Goal: Task Accomplishment & Management: Manage account settings

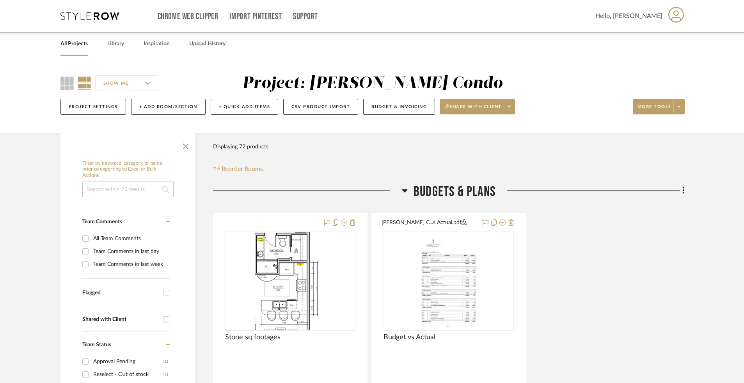
click at [75, 44] on link "All Projects" at bounding box center [73, 44] width 27 height 11
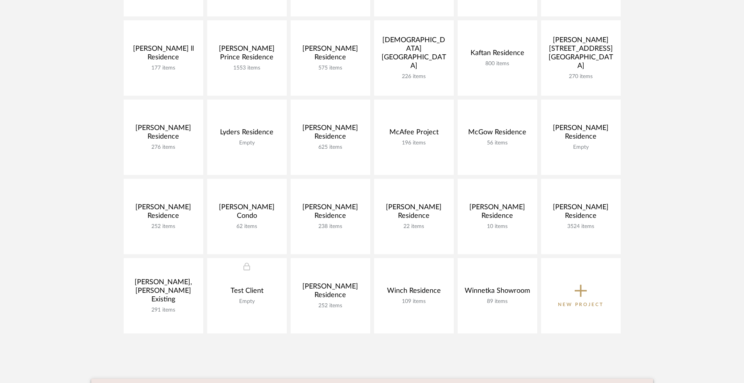
scroll to position [335, 0]
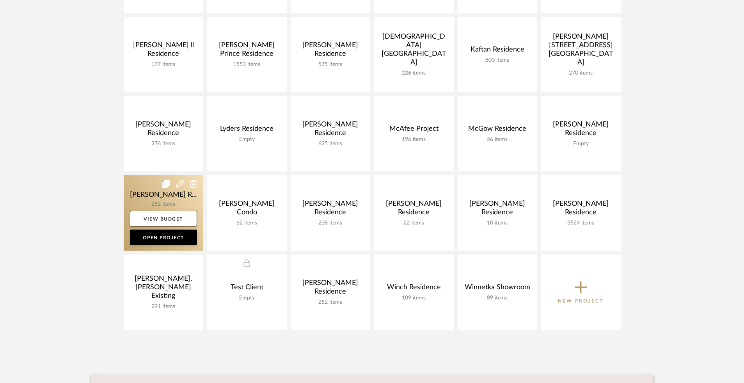
click at [147, 191] on link at bounding box center [164, 212] width 80 height 75
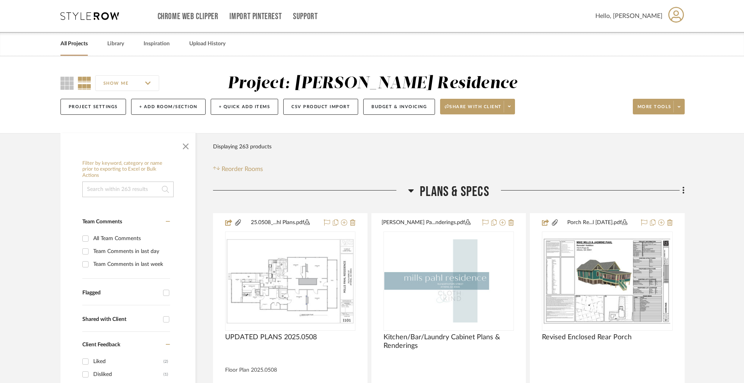
click at [75, 46] on link "All Projects" at bounding box center [73, 44] width 27 height 11
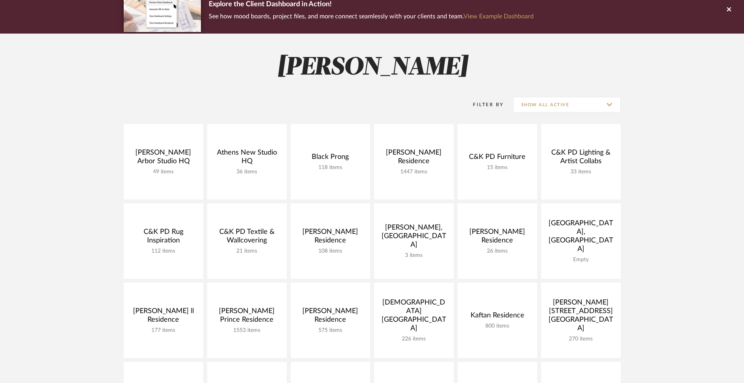
scroll to position [70, 0]
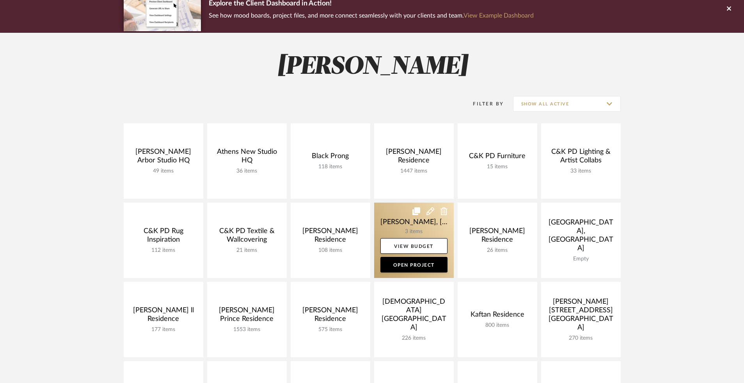
click at [409, 227] on link at bounding box center [414, 240] width 80 height 75
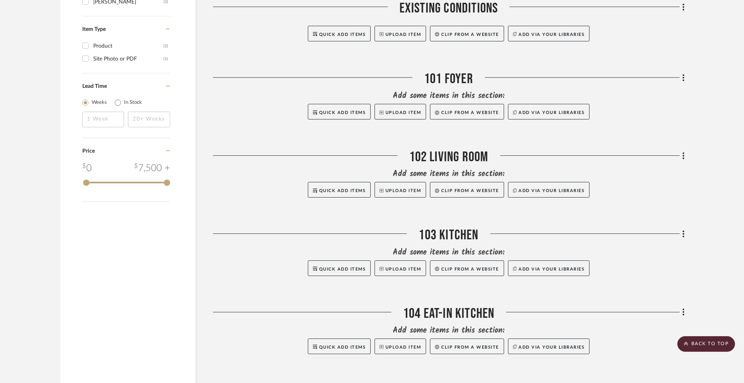
scroll to position [677, 0]
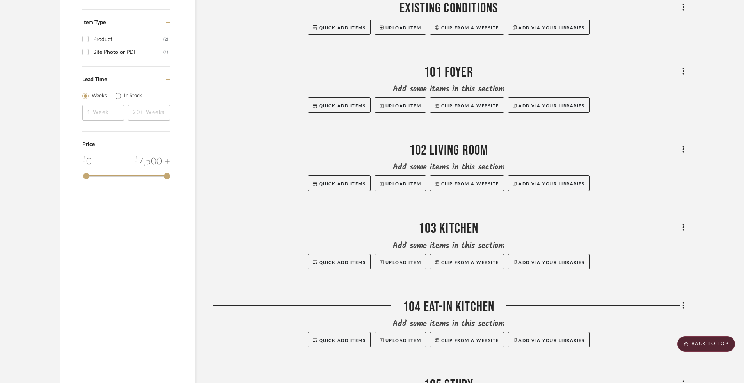
click at [683, 146] on icon at bounding box center [684, 149] width 2 height 7
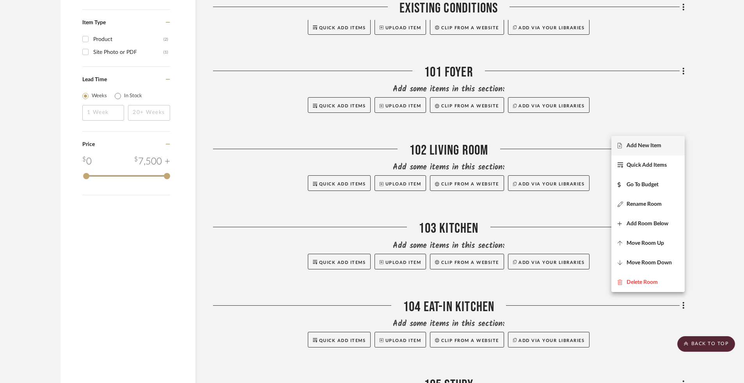
click at [624, 148] on fa-icon at bounding box center [622, 145] width 9 height 5
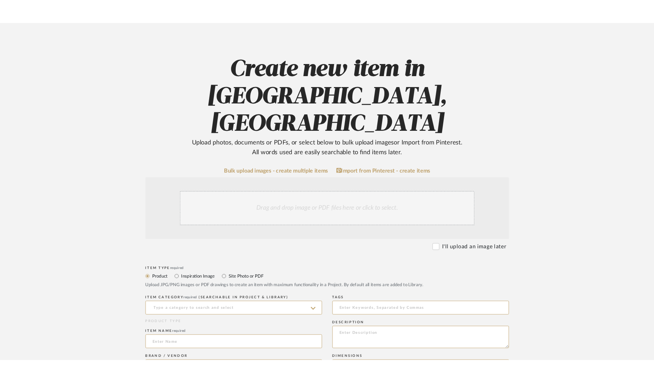
scroll to position [57, 0]
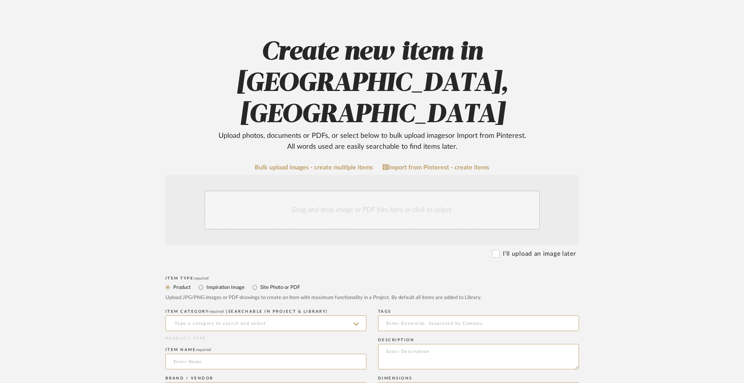
click at [229, 283] on label "Inspiration Image" at bounding box center [225, 287] width 39 height 9
click at [206, 283] on input "Inspiration Image" at bounding box center [200, 287] width 9 height 9
radio input "true"
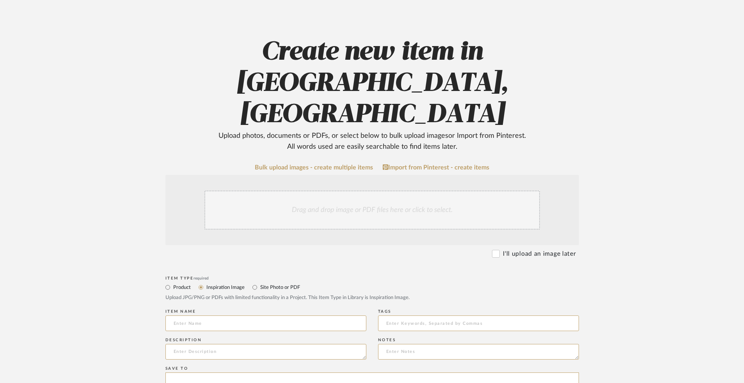
click at [199, 41] on upload-item "Create new item in [GEOGRAPHIC_DATA], [GEOGRAPHIC_DATA] Upload photos, document…" at bounding box center [372, 313] width 497 height 552
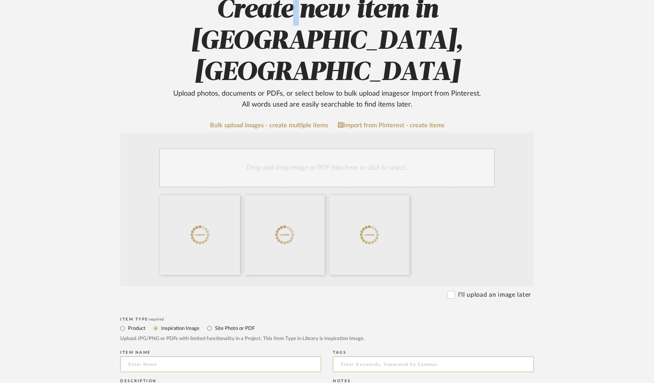
scroll to position [114, 0]
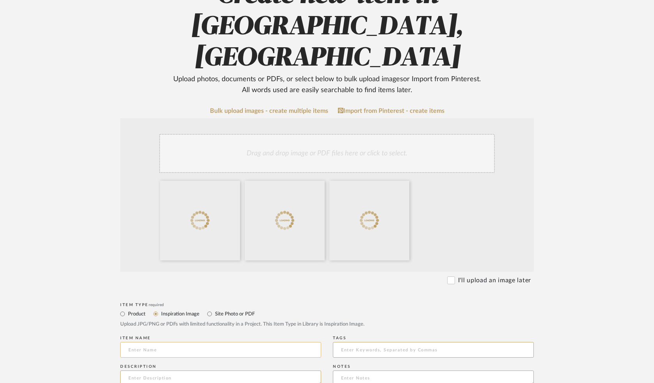
click at [140, 342] on input at bounding box center [220, 350] width 201 height 16
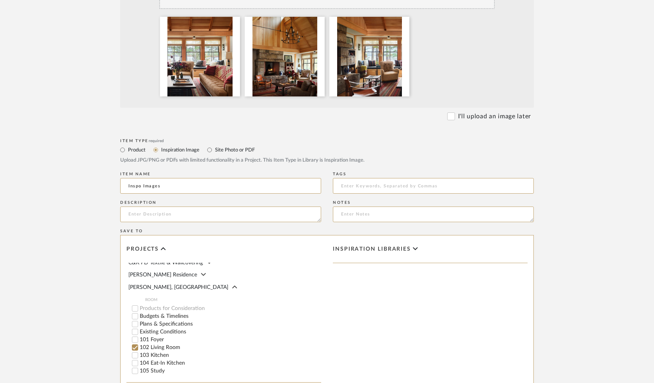
scroll to position [309, 0]
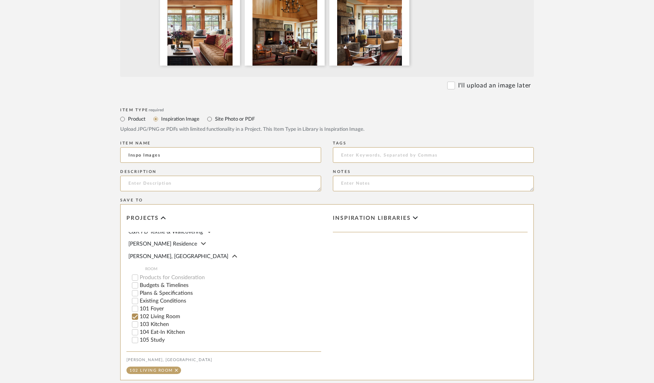
type input "Inspo Images"
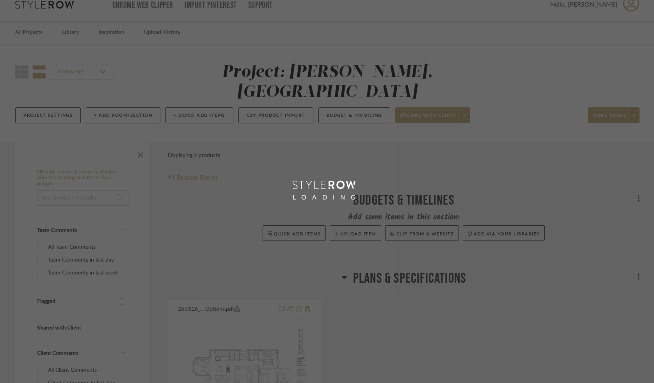
scroll to position [2, 0]
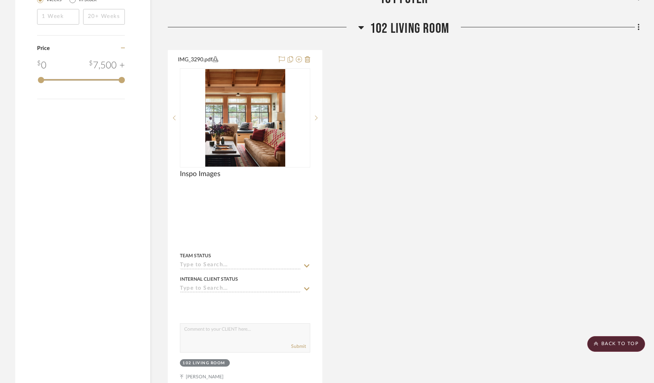
scroll to position [799, 0]
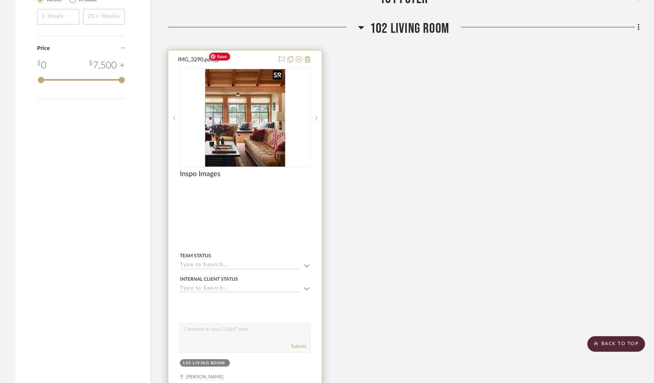
click at [260, 88] on img "0" at bounding box center [245, 118] width 80 height 98
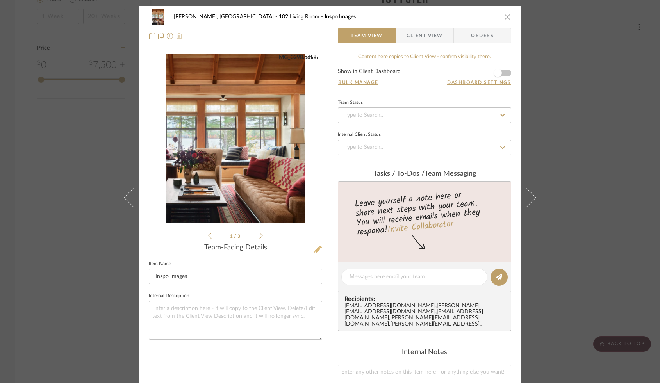
click at [314, 249] on icon at bounding box center [318, 249] width 8 height 8
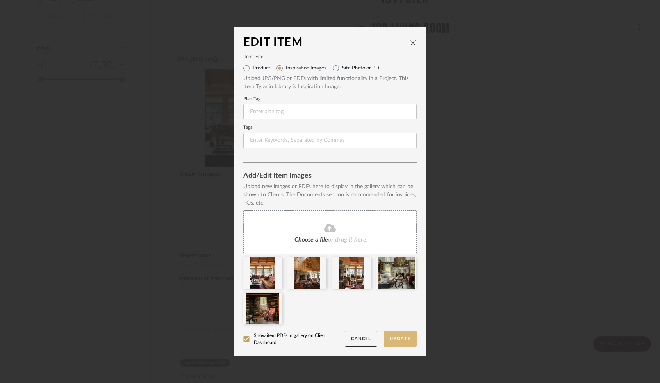
click at [395, 338] on button "Update" at bounding box center [399, 339] width 33 height 16
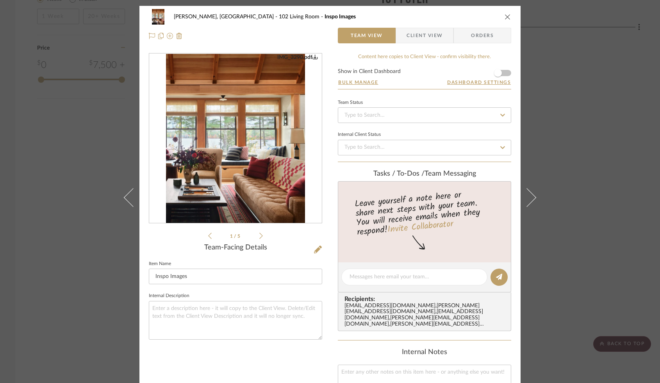
click at [506, 16] on icon "close" at bounding box center [507, 17] width 6 height 6
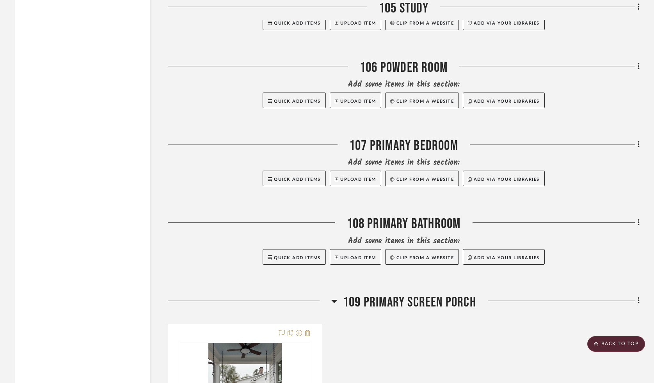
scroll to position [1376, 0]
click at [638, 140] on icon at bounding box center [639, 144] width 2 height 9
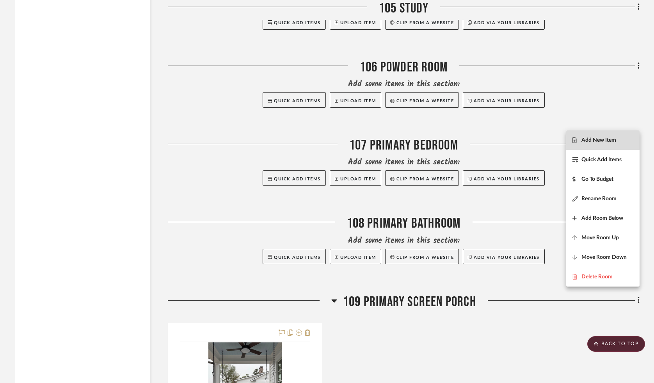
click at [597, 138] on span "Add New Item" at bounding box center [598, 140] width 35 height 7
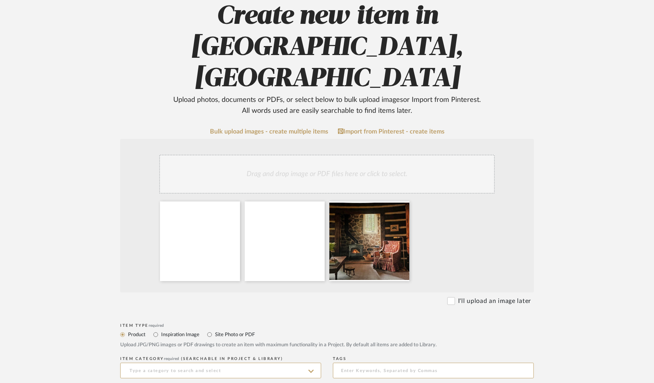
scroll to position [122, 0]
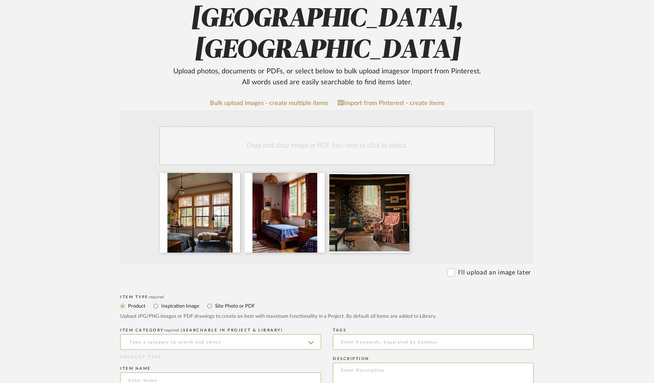
click at [181, 302] on label "Inspiration Image" at bounding box center [179, 306] width 39 height 9
click at [160, 301] on input "Inspiration Image" at bounding box center [155, 305] width 9 height 9
radio input "true"
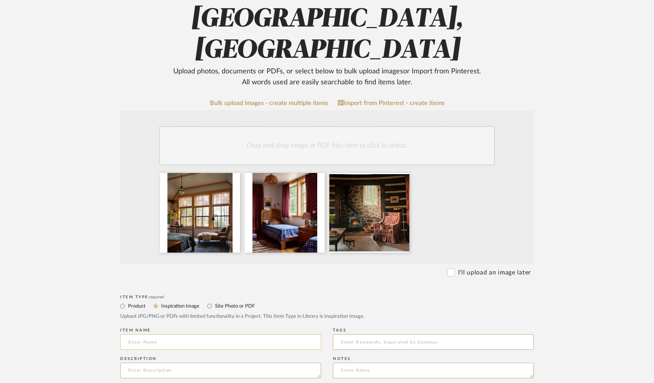
click at [137, 334] on input at bounding box center [220, 342] width 201 height 16
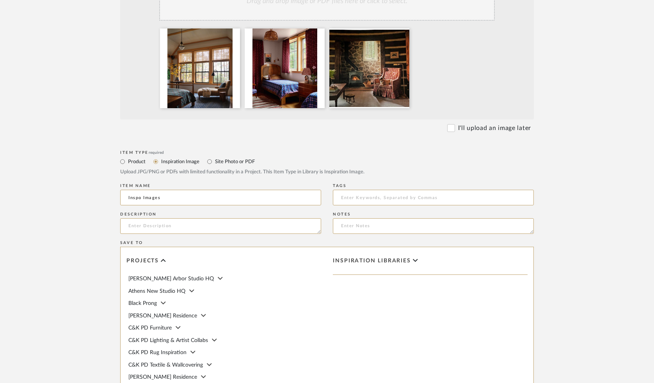
scroll to position [340, 0]
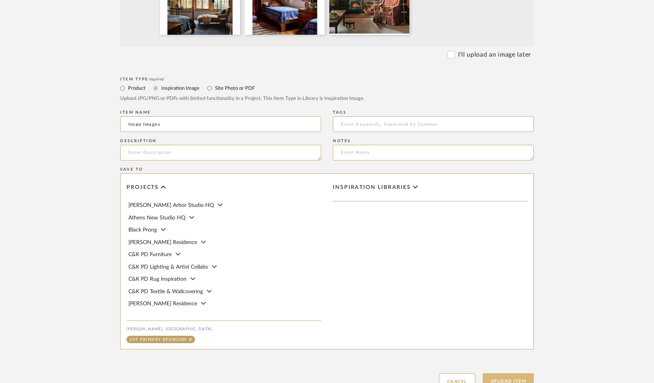
type input "Inspo Images"
drag, startPoint x: 496, startPoint y: 320, endPoint x: 491, endPoint y: 314, distance: 8.0
click at [496, 373] on button "Upload Item" at bounding box center [509, 381] width 52 height 16
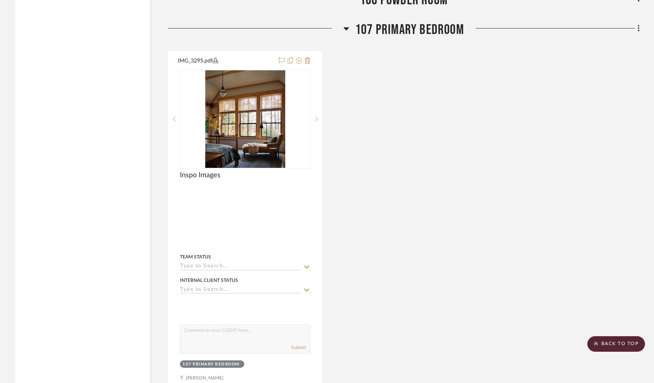
click at [544, 75] on div "IMG_3295.pdf Inspo Images Team Status Internal Client Status client Comments: S…" at bounding box center [404, 223] width 472 height 344
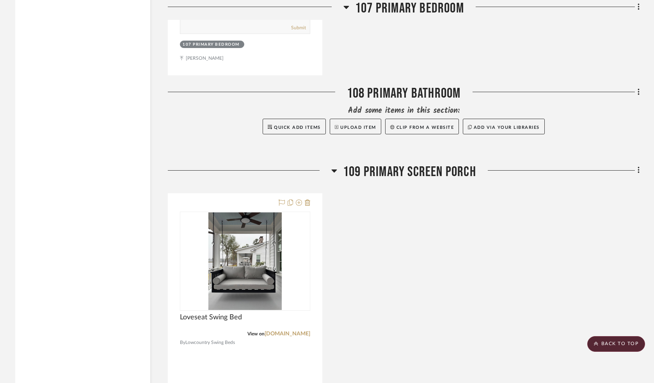
scroll to position [1816, 0]
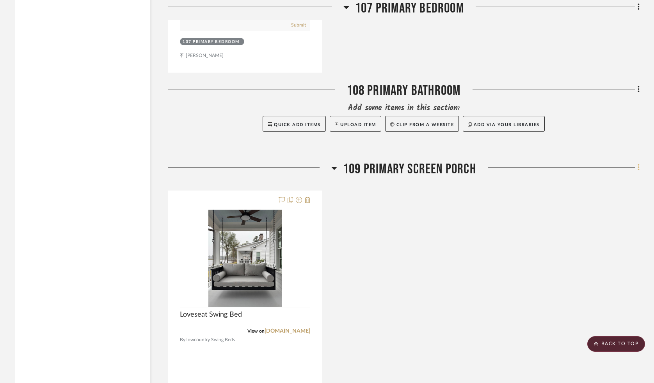
click at [638, 163] on icon at bounding box center [639, 167] width 2 height 9
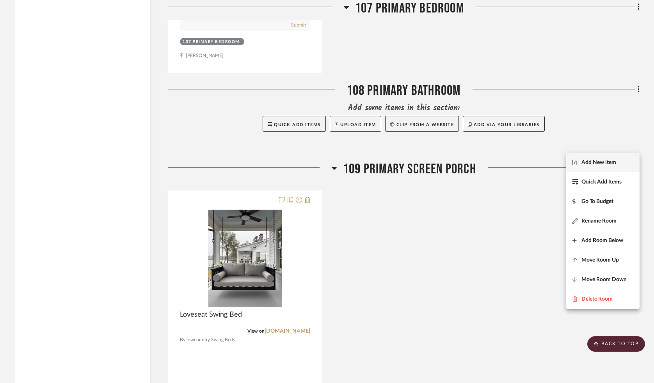
click at [606, 161] on span "Add New Item" at bounding box center [598, 162] width 35 height 7
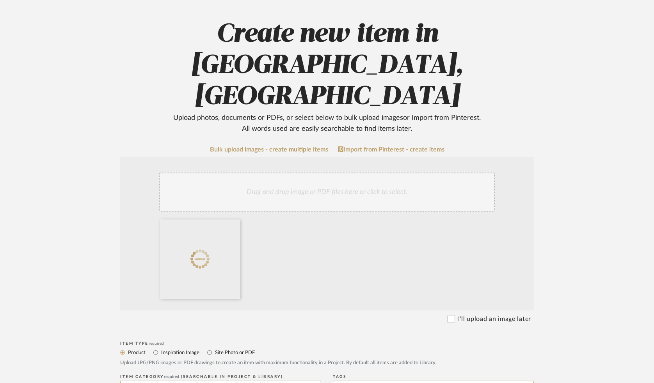
scroll to position [83, 0]
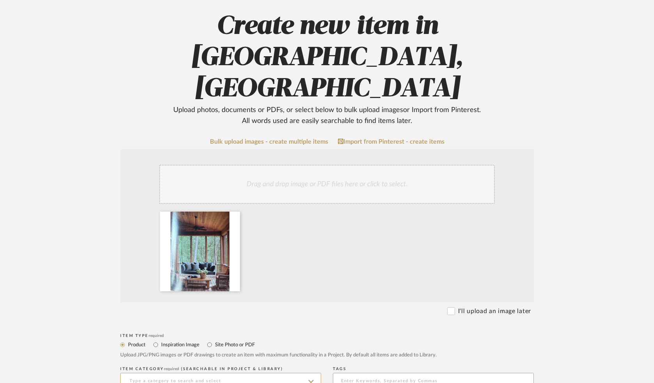
click at [171, 340] on label "Inspiration Image" at bounding box center [179, 344] width 39 height 9
click at [160, 340] on input "Inspiration Image" at bounding box center [155, 344] width 9 height 9
radio input "true"
click at [143, 373] on input at bounding box center [220, 381] width 201 height 16
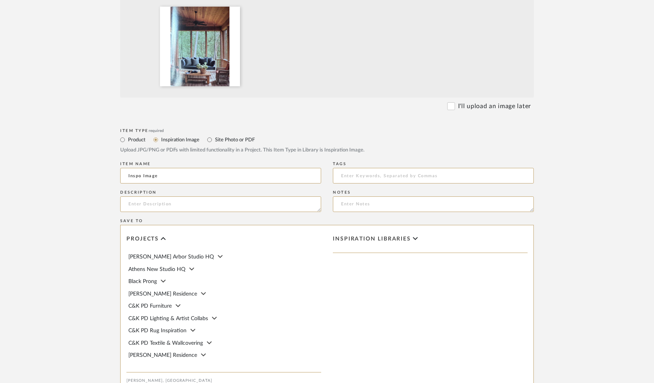
scroll to position [340, 0]
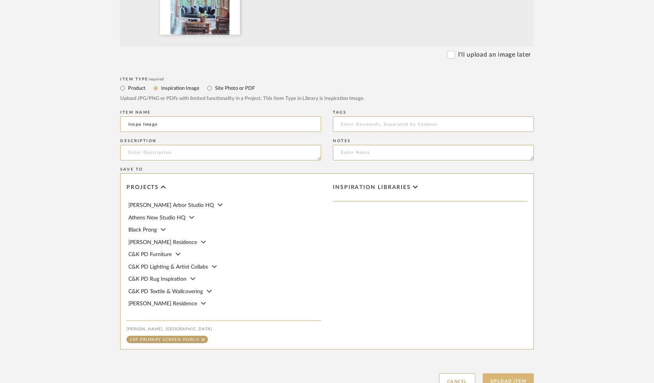
type input "Inspo Image"
click at [513, 373] on button "Upload Item" at bounding box center [509, 381] width 52 height 16
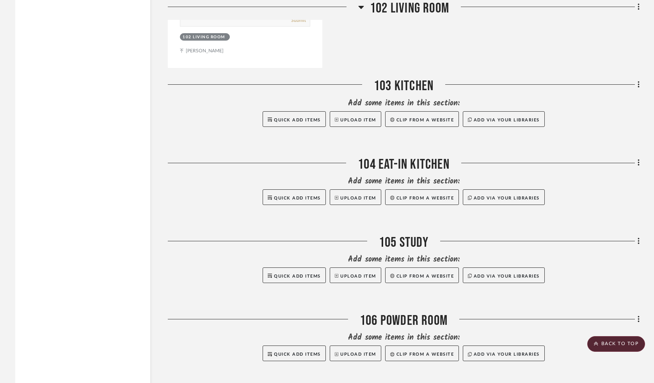
scroll to position [1124, 0]
click at [637, 79] on fa-icon at bounding box center [637, 85] width 5 height 13
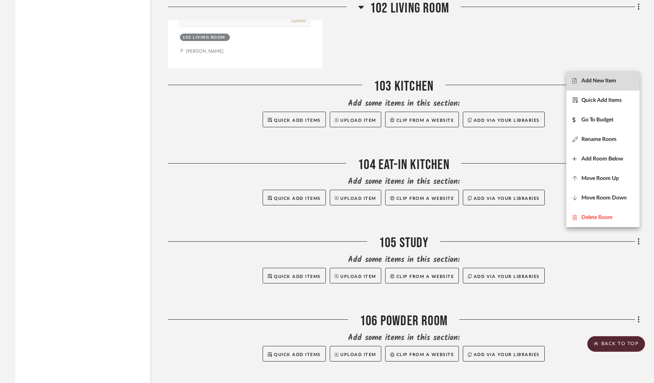
click at [596, 77] on button "Add New Item" at bounding box center [602, 81] width 73 height 20
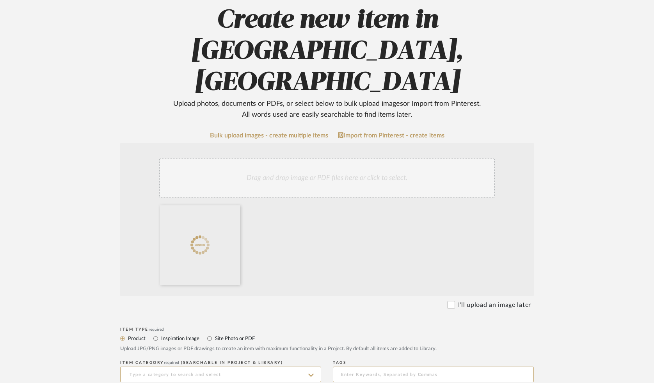
scroll to position [90, 0]
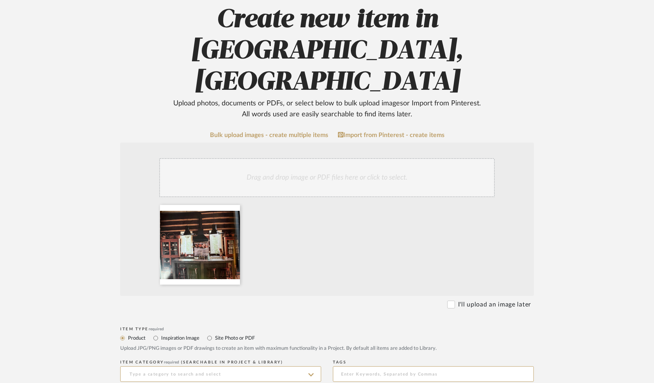
click at [178, 334] on label "Inspiration Image" at bounding box center [179, 338] width 39 height 9
click at [160, 333] on input "Inspiration Image" at bounding box center [155, 337] width 9 height 9
radio input "true"
click at [135, 366] on input at bounding box center [220, 374] width 201 height 16
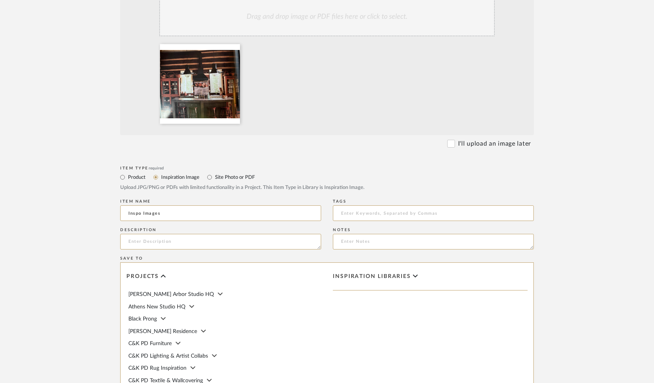
scroll to position [340, 0]
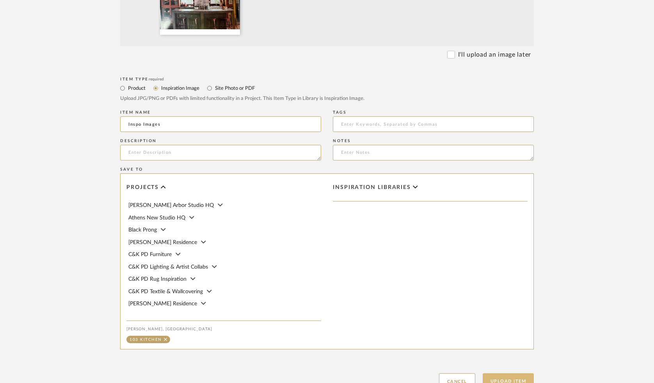
type input "Inspo Images"
click at [511, 373] on button "Upload Item" at bounding box center [509, 381] width 52 height 16
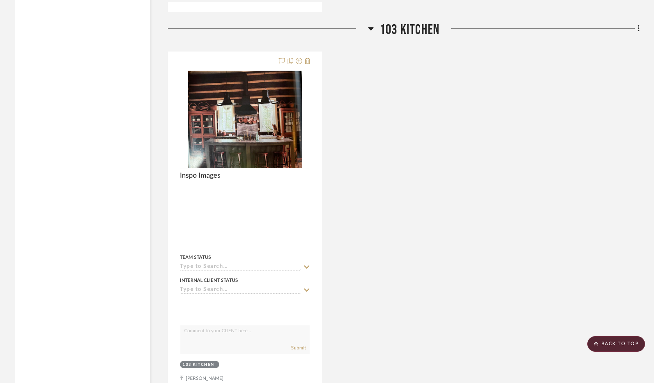
scroll to position [1181, 0]
click at [637, 22] on fa-icon at bounding box center [637, 28] width 5 height 13
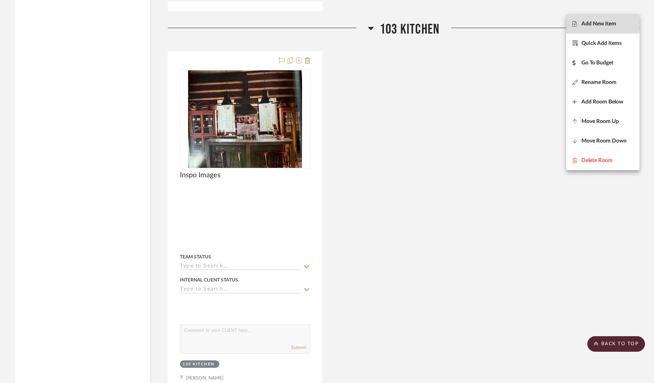
click at [599, 26] on span "Add New Item" at bounding box center [598, 24] width 35 height 7
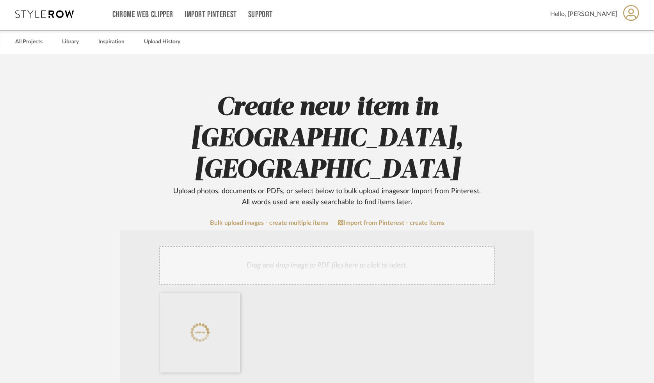
scroll to position [33, 0]
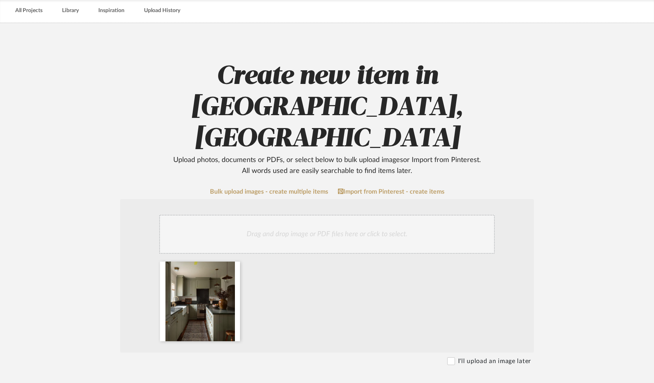
radio input "true"
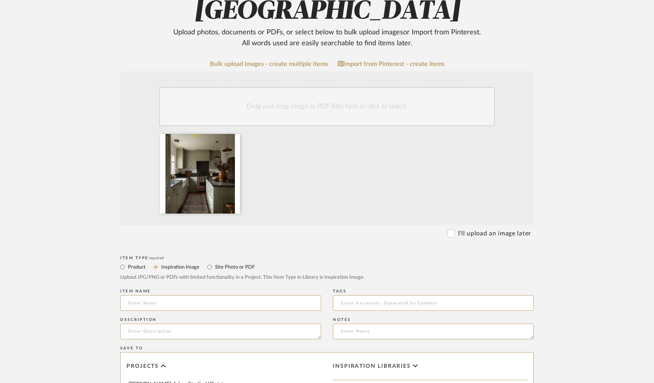
scroll to position [340, 0]
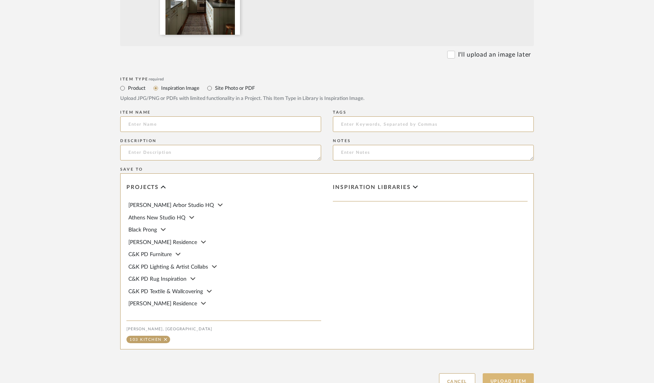
click at [512, 373] on button "Upload Item" at bounding box center [509, 381] width 52 height 16
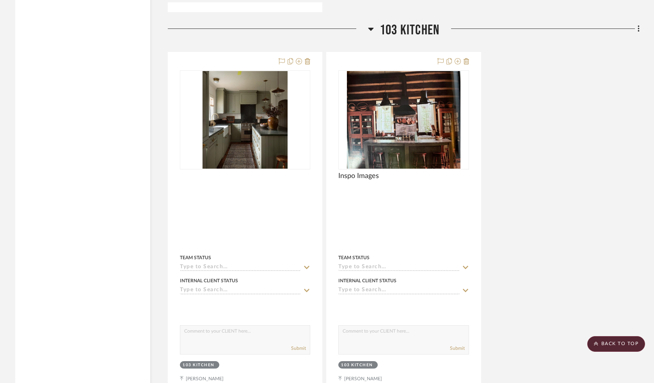
scroll to position [1180, 0]
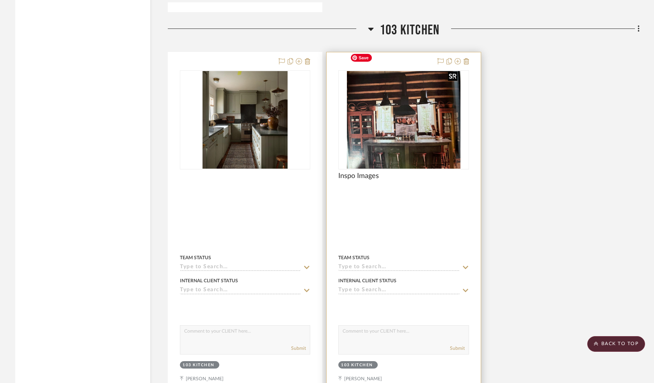
click at [434, 79] on img "0" at bounding box center [404, 120] width 114 height 98
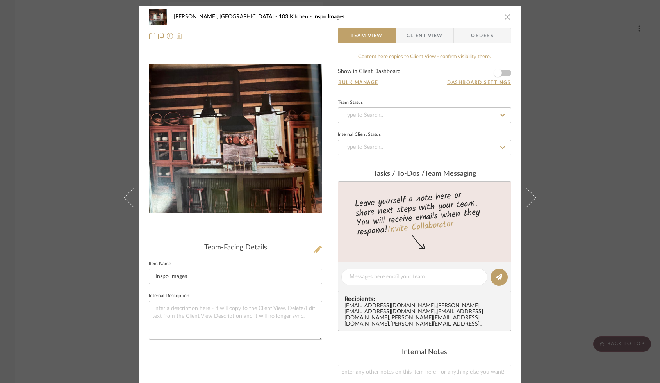
click at [315, 250] on icon at bounding box center [318, 249] width 8 height 8
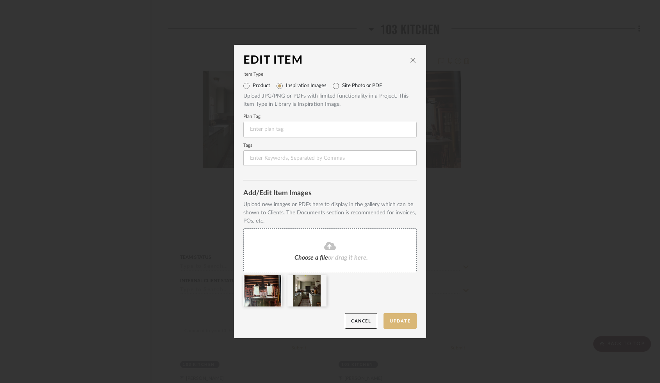
click at [395, 318] on button "Update" at bounding box center [399, 321] width 33 height 16
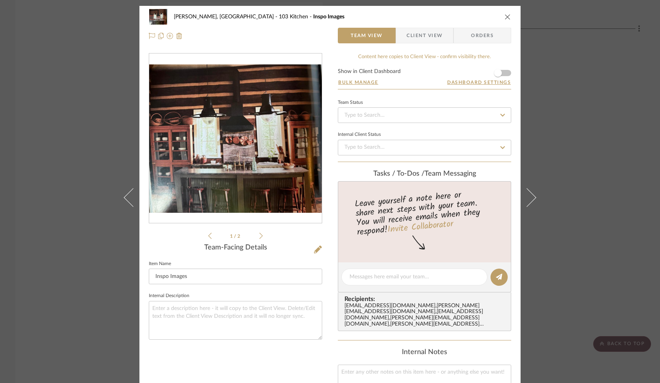
click at [507, 18] on icon "close" at bounding box center [507, 17] width 6 height 6
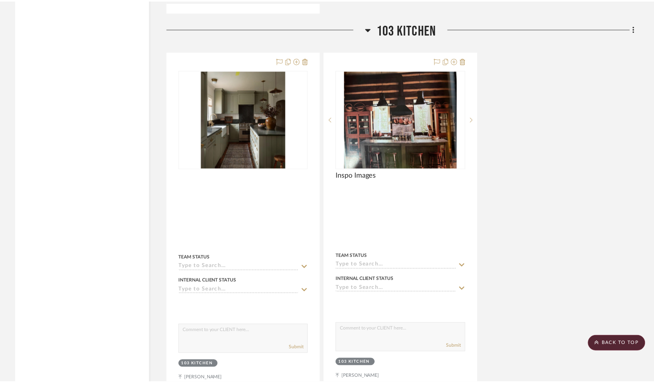
scroll to position [1180, 0]
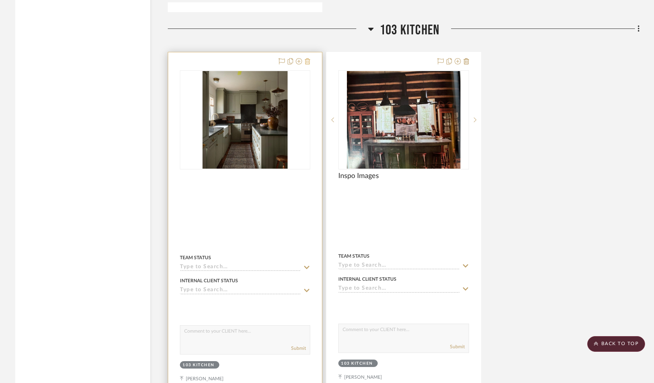
click at [307, 58] on icon at bounding box center [307, 61] width 5 height 6
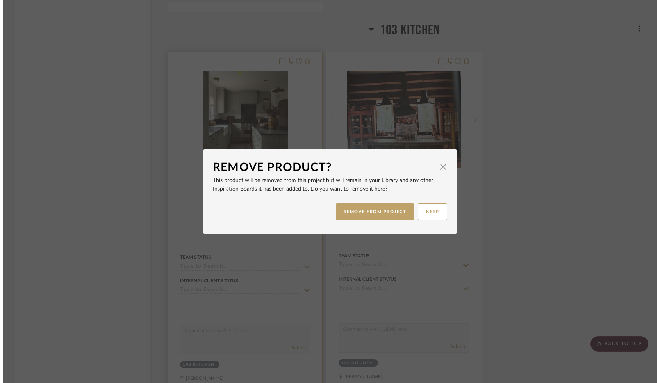
scroll to position [0, 0]
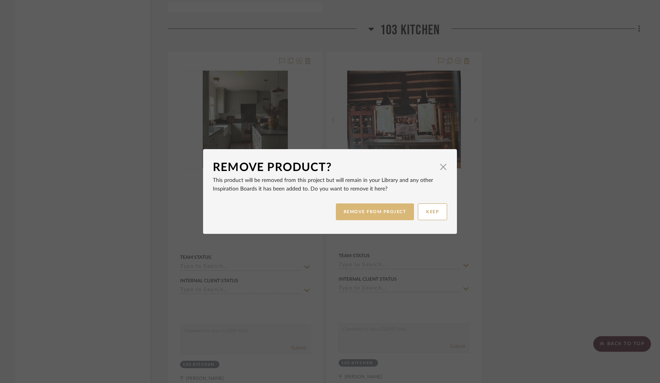
click at [372, 214] on button "REMOVE FROM PROJECT" at bounding box center [375, 211] width 78 height 17
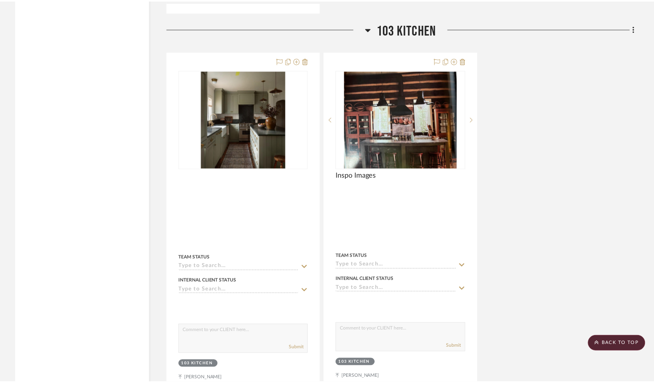
scroll to position [1180, 0]
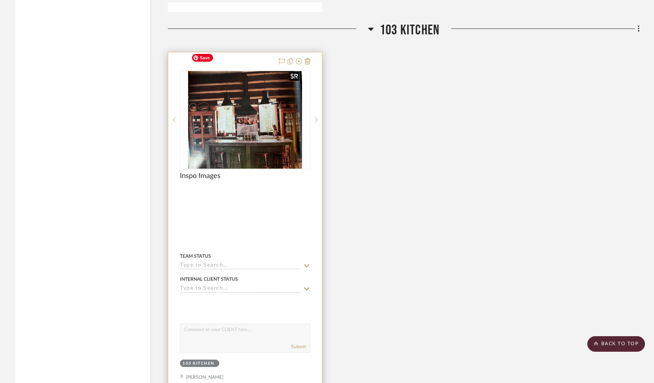
click at [271, 116] on img "0" at bounding box center [245, 120] width 114 height 98
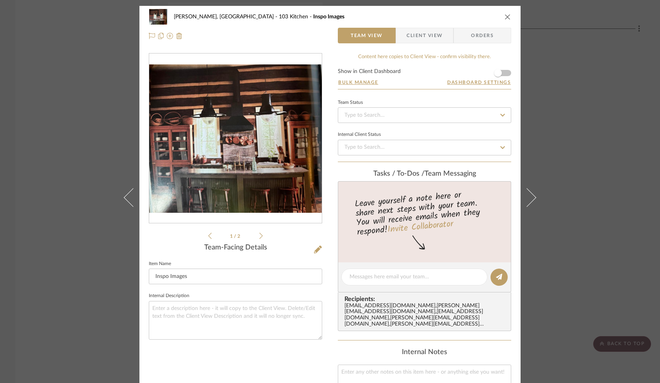
click at [259, 234] on icon at bounding box center [261, 235] width 4 height 7
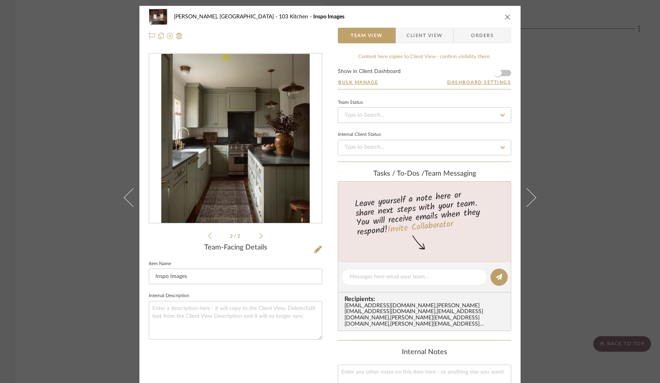
drag, startPoint x: 204, startPoint y: 234, endPoint x: 510, endPoint y: 83, distance: 341.9
click at [208, 232] on div "2 / 2" at bounding box center [235, 146] width 173 height 187
click at [505, 18] on icon "close" at bounding box center [507, 17] width 6 height 6
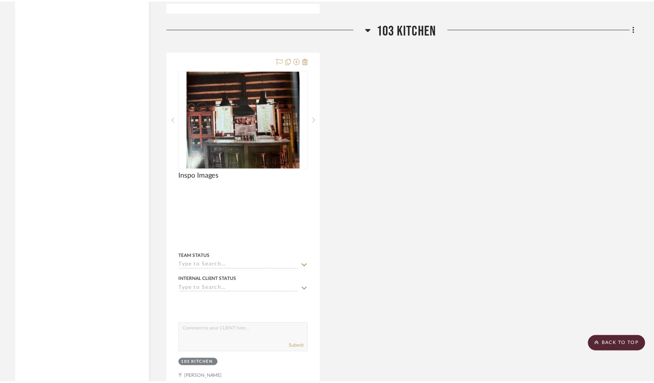
scroll to position [1180, 0]
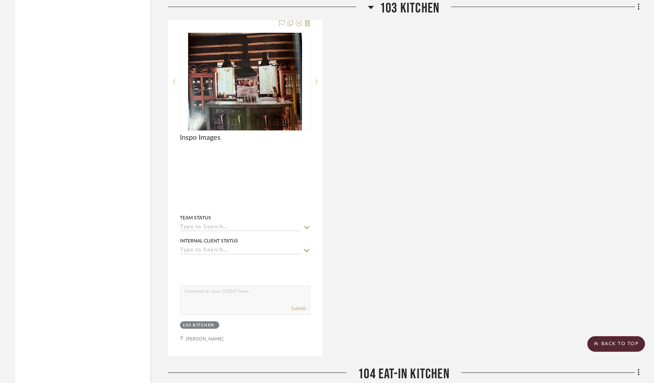
click at [400, 112] on div "Inspo Images By Unknown Team Status Internal Client Status client Comments: Sub…" at bounding box center [404, 185] width 472 height 342
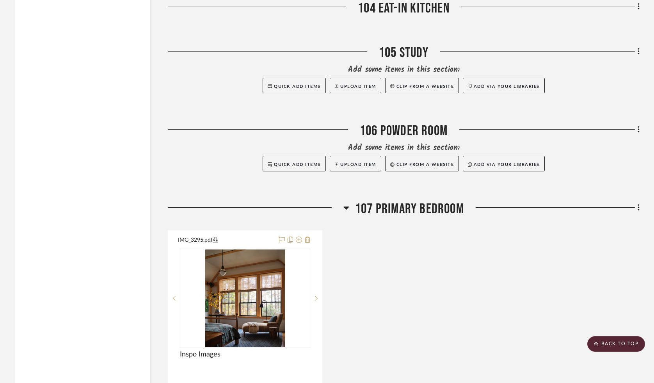
scroll to position [1633, 0]
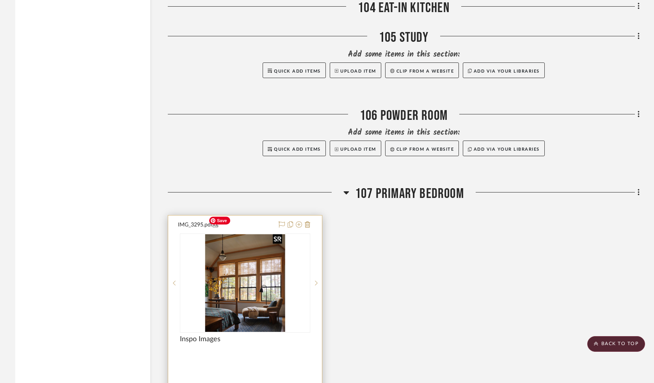
click at [0, 0] on img at bounding box center [0, 0] width 0 height 0
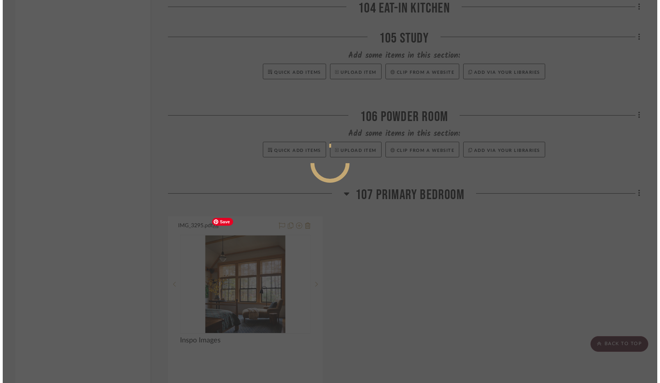
scroll to position [0, 0]
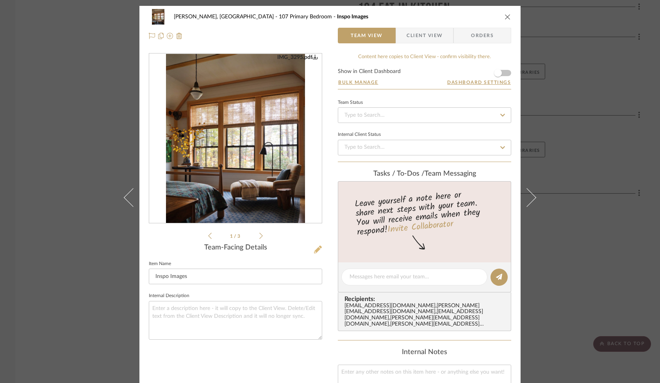
click at [317, 247] on icon at bounding box center [318, 249] width 8 height 8
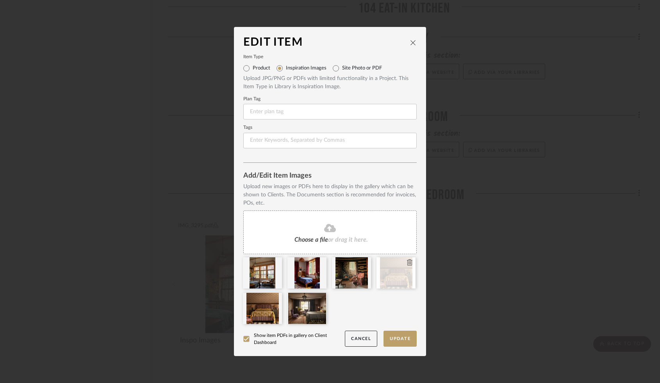
click at [407, 263] on icon at bounding box center [409, 262] width 5 height 6
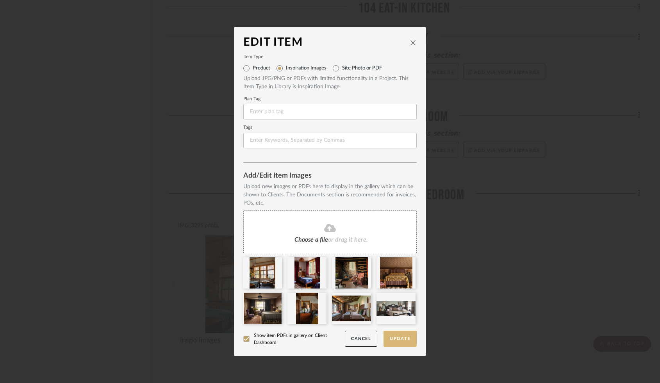
click at [393, 339] on button "Update" at bounding box center [399, 339] width 33 height 16
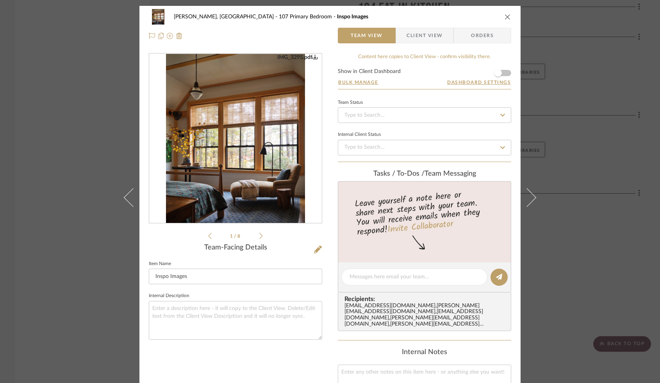
click at [506, 19] on icon "close" at bounding box center [507, 17] width 6 height 6
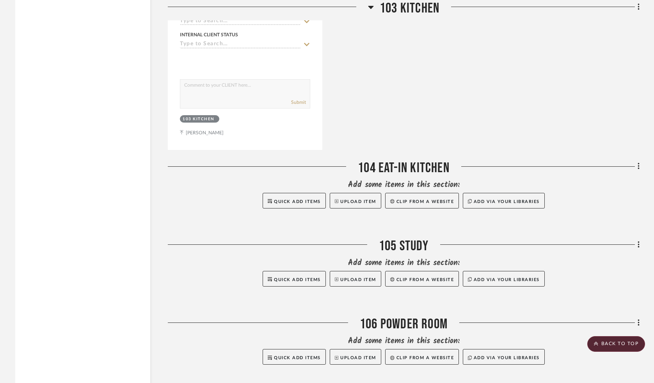
scroll to position [1385, 0]
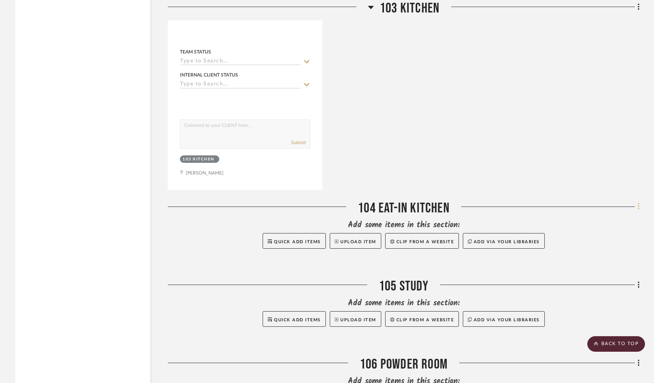
click at [638, 203] on icon at bounding box center [639, 206] width 2 height 7
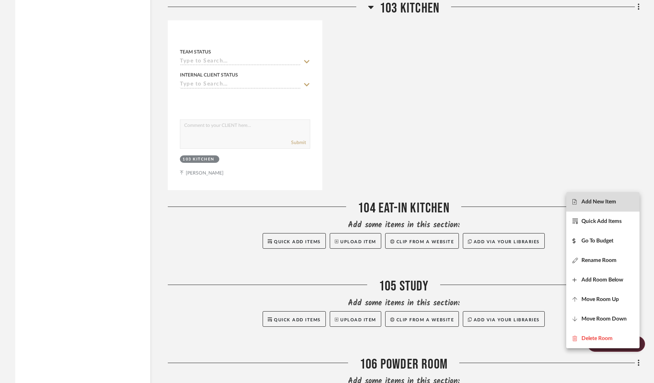
click at [614, 207] on button "Add New Item" at bounding box center [602, 202] width 73 height 20
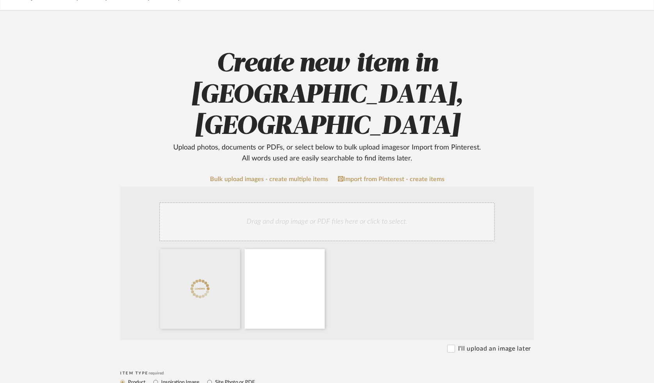
scroll to position [48, 0]
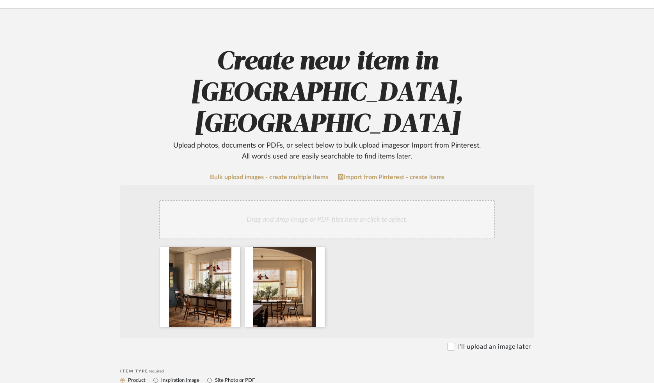
click at [175, 376] on label "Inspiration Image" at bounding box center [179, 380] width 39 height 9
click at [160, 375] on input "Inspiration Image" at bounding box center [155, 379] width 9 height 9
radio input "true"
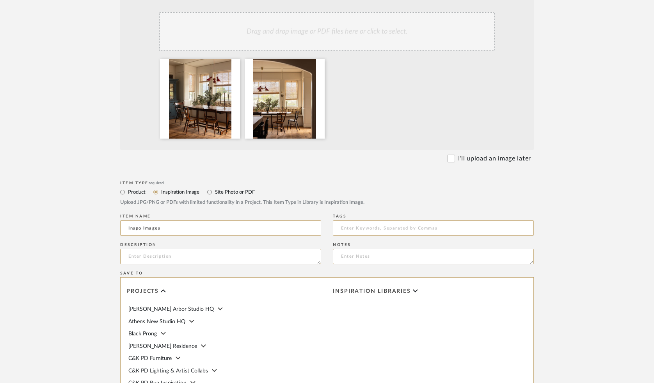
scroll to position [340, 0]
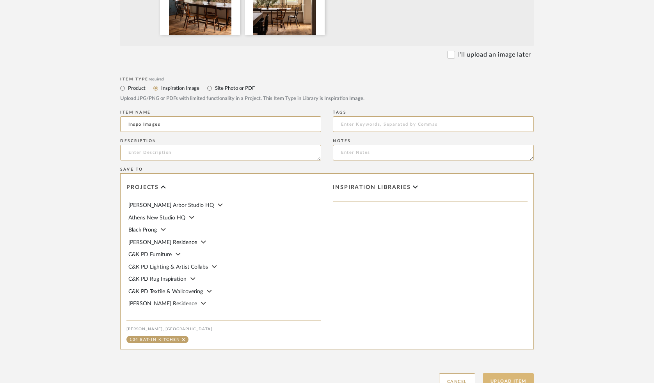
type input "Inspo Images"
click at [502, 373] on button "Upload Item" at bounding box center [509, 381] width 52 height 16
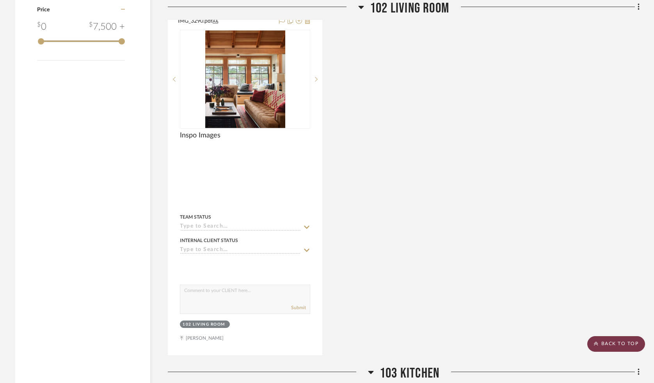
scroll to position [791, 0]
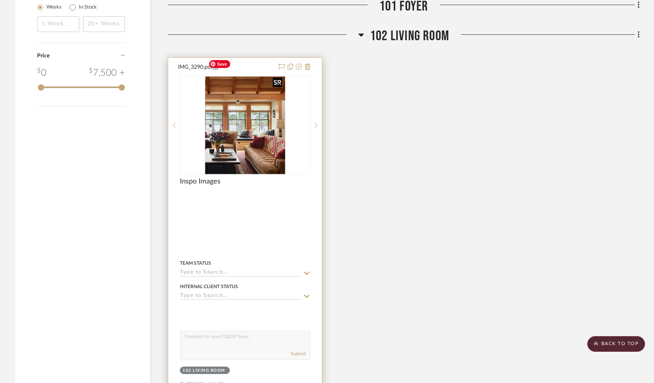
click at [0, 0] on img at bounding box center [0, 0] width 0 height 0
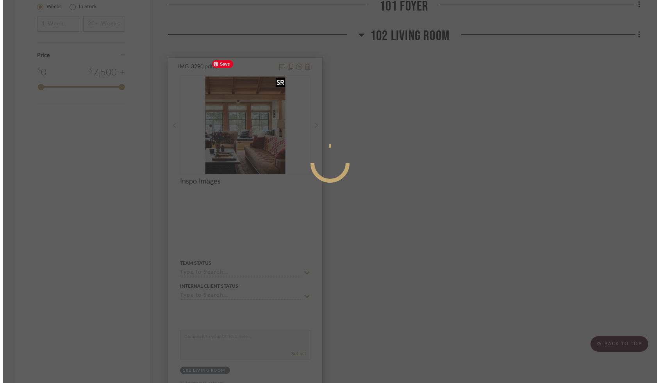
scroll to position [0, 0]
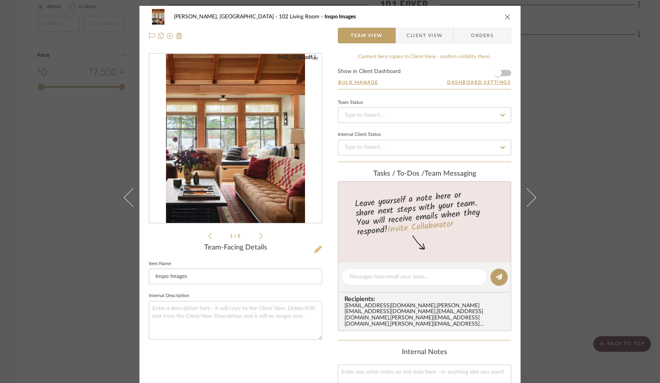
click at [316, 249] on icon at bounding box center [318, 249] width 8 height 8
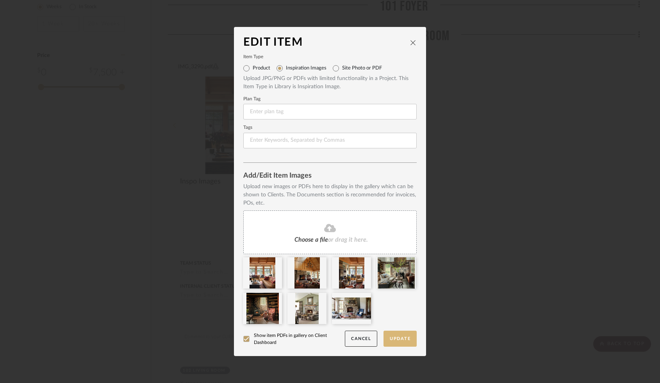
click at [397, 339] on button "Update" at bounding box center [399, 339] width 33 height 16
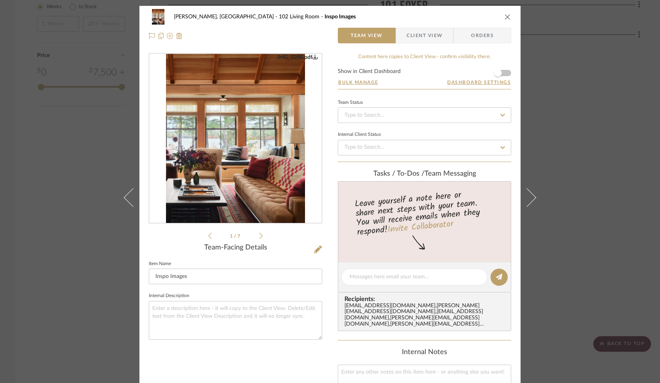
click at [504, 19] on icon "close" at bounding box center [507, 17] width 6 height 6
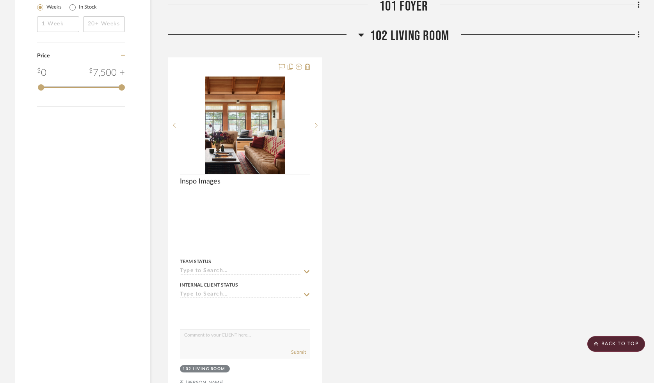
scroll to position [750, 0]
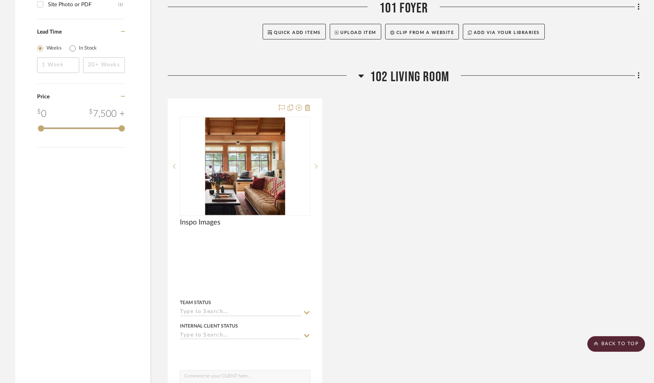
click at [361, 75] on icon at bounding box center [361, 76] width 5 height 3
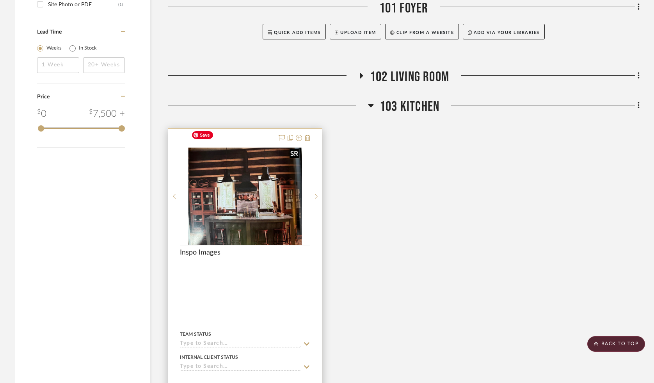
click at [0, 0] on img at bounding box center [0, 0] width 0 height 0
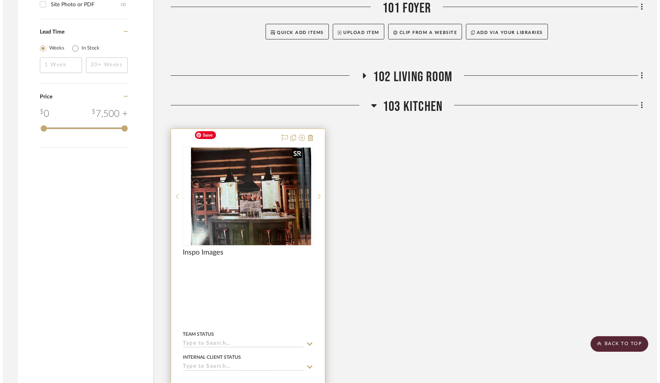
scroll to position [0, 0]
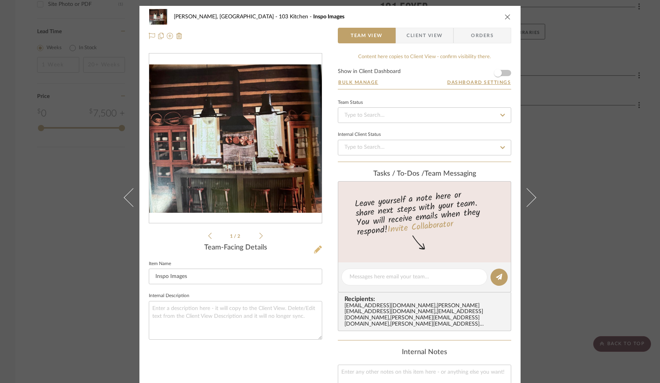
click at [315, 250] on icon at bounding box center [318, 249] width 8 height 8
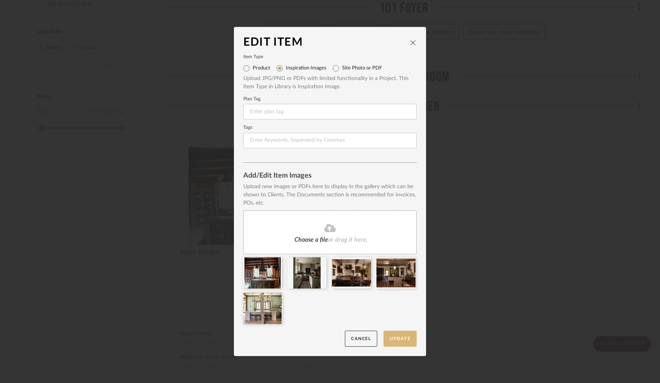
click at [398, 340] on button "Update" at bounding box center [399, 339] width 33 height 16
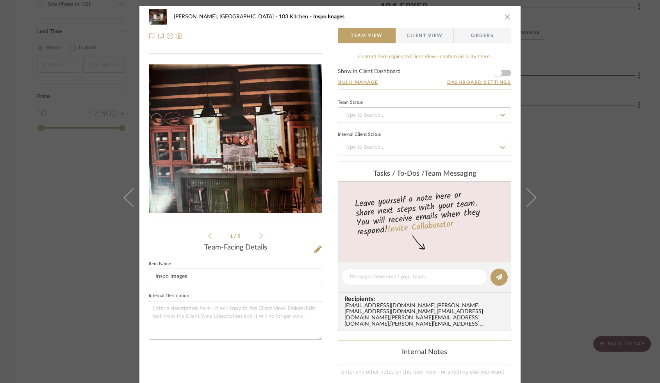
click at [505, 15] on icon "close" at bounding box center [507, 17] width 6 height 6
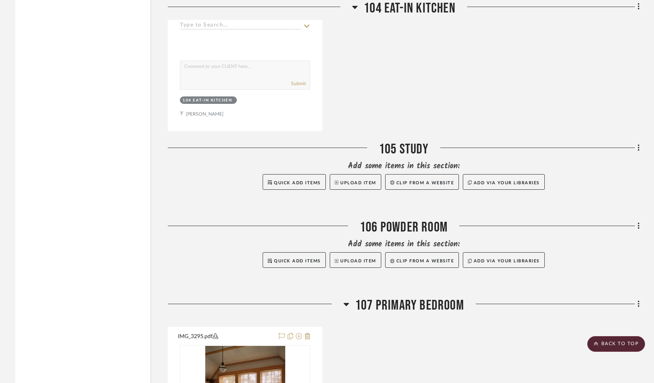
scroll to position [1530, 0]
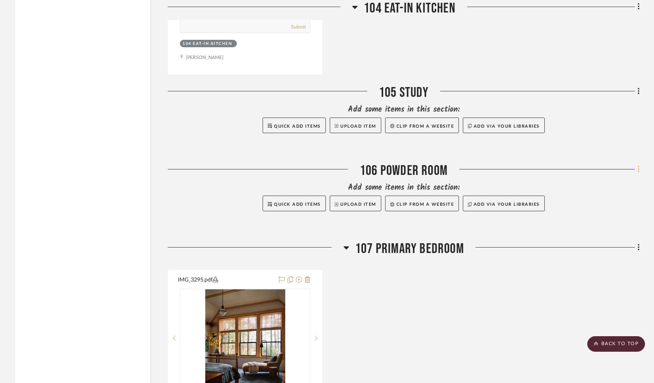
click at [636, 164] on fa-icon at bounding box center [637, 170] width 5 height 13
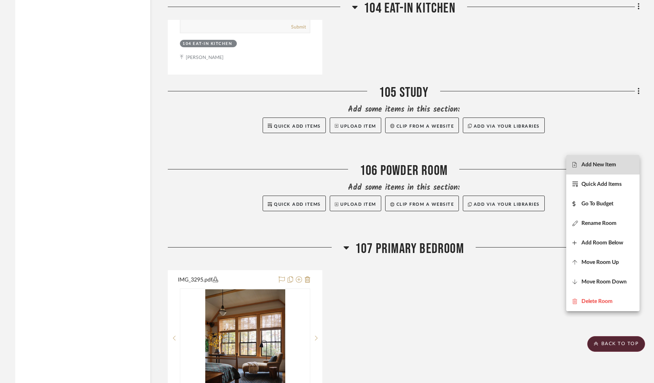
click at [603, 161] on span "Add New Item" at bounding box center [598, 164] width 35 height 7
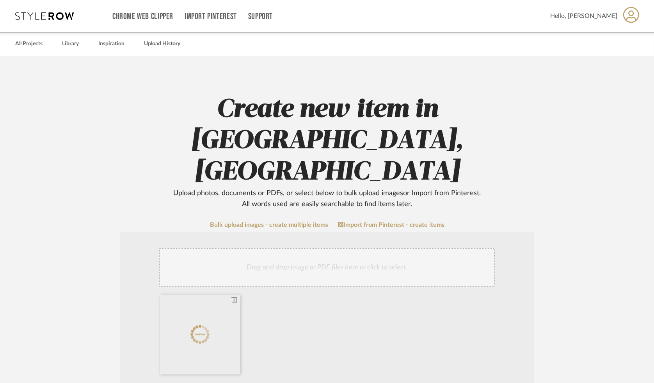
scroll to position [80, 0]
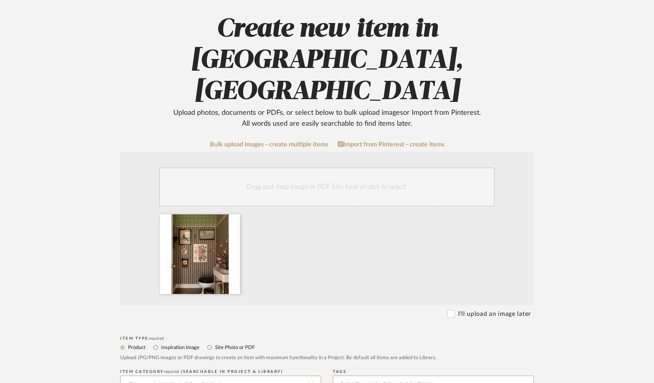
click at [177, 343] on label "Inspiration Image" at bounding box center [179, 347] width 39 height 9
click at [160, 343] on input "Inspiration Image" at bounding box center [155, 347] width 9 height 9
radio input "true"
click at [142, 375] on input at bounding box center [220, 383] width 201 height 16
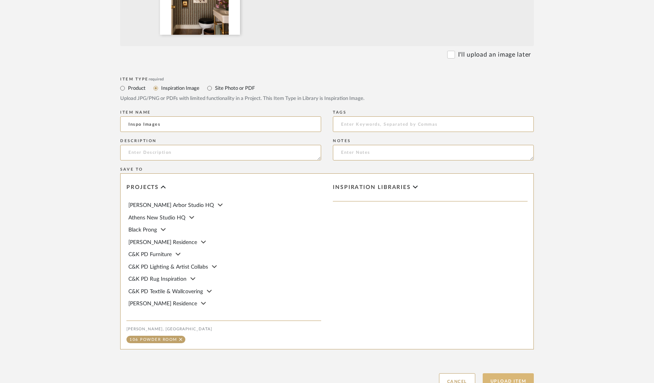
type input "Inspo Images"
click at [508, 373] on button "Upload Item" at bounding box center [509, 381] width 52 height 16
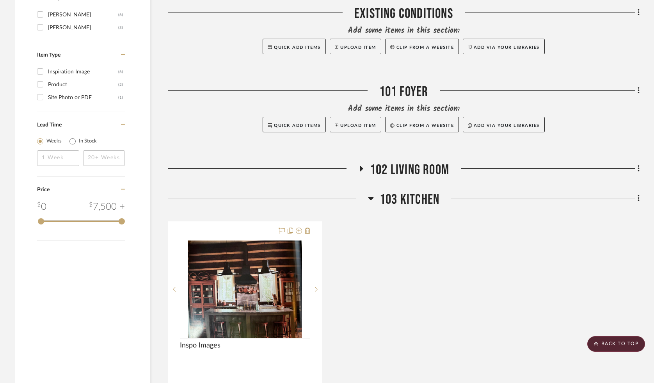
scroll to position [575, 0]
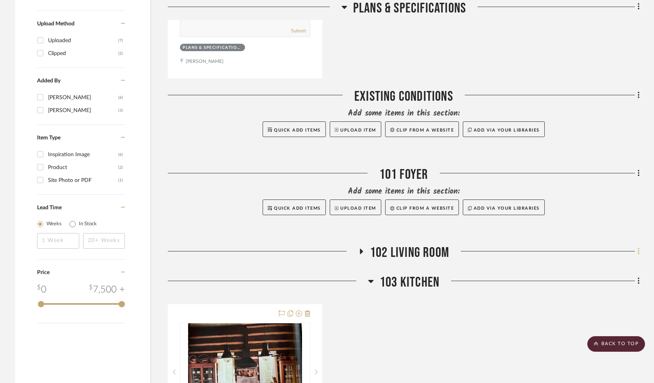
click at [639, 247] on icon at bounding box center [639, 251] width 2 height 9
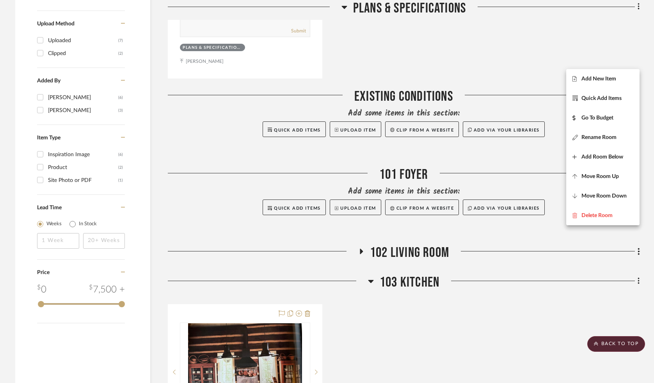
click at [392, 227] on div at bounding box center [327, 191] width 654 height 383
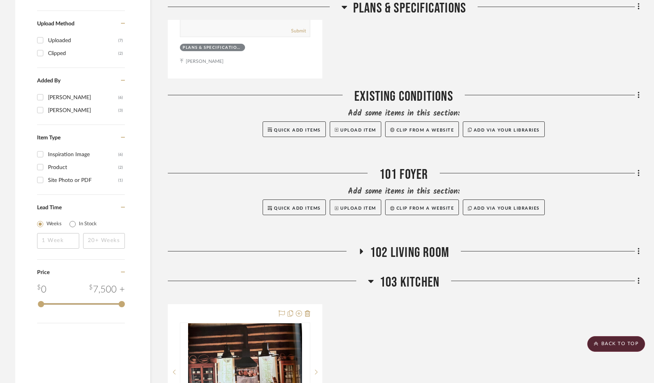
click at [361, 249] on icon at bounding box center [361, 252] width 9 height 6
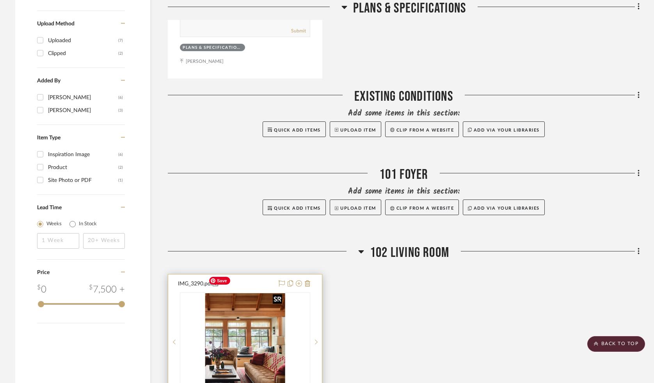
click at [0, 0] on img at bounding box center [0, 0] width 0 height 0
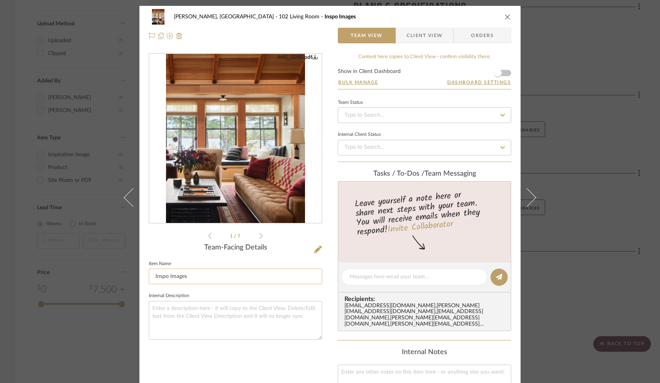
scroll to position [7, 0]
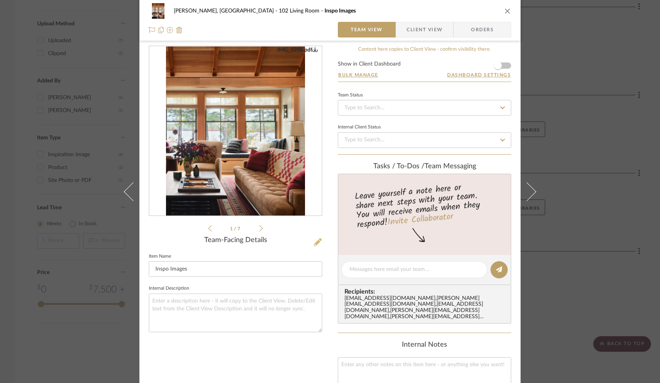
click at [315, 240] on icon at bounding box center [318, 242] width 8 height 8
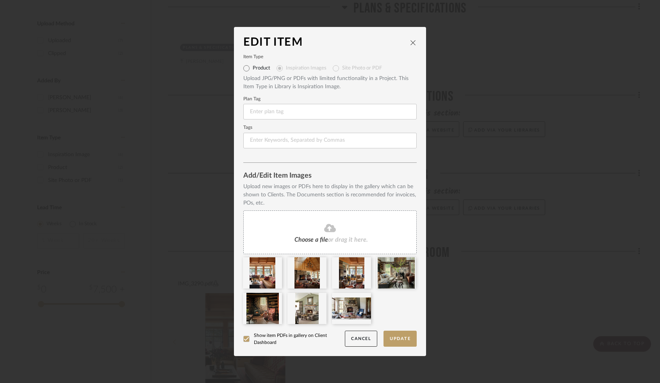
scroll to position [0, 0]
click at [397, 342] on button "Update" at bounding box center [399, 339] width 33 height 16
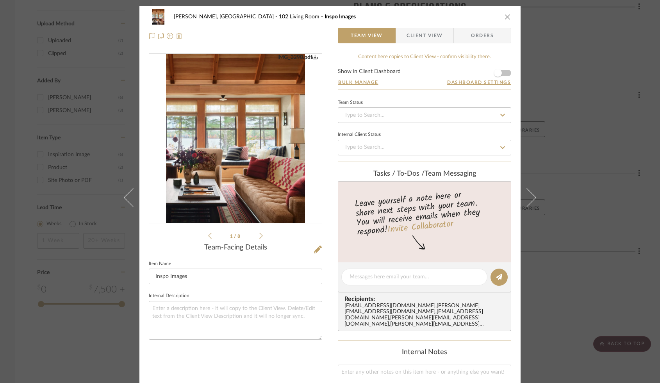
click at [506, 15] on icon "close" at bounding box center [507, 17] width 6 height 6
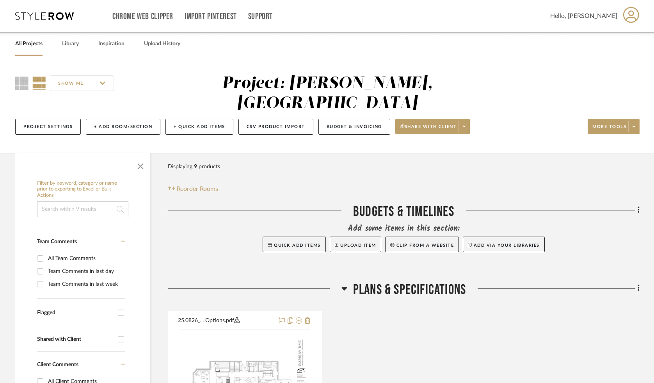
click at [21, 45] on link "All Projects" at bounding box center [28, 44] width 27 height 11
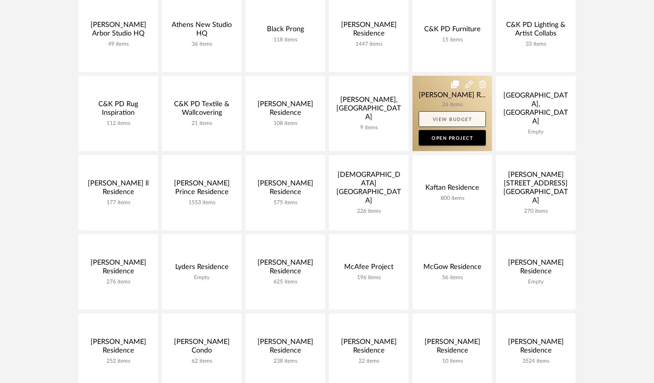
scroll to position [203, 0]
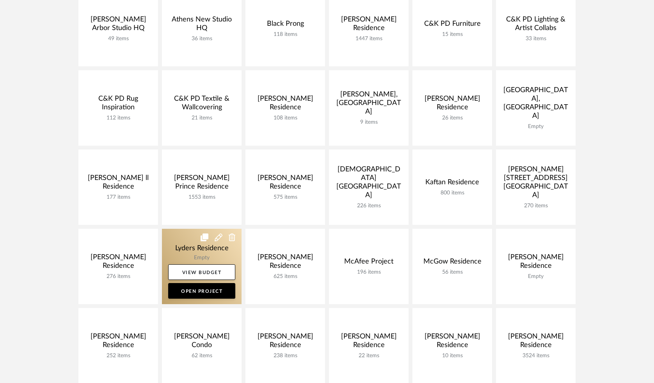
click at [196, 253] on link at bounding box center [202, 266] width 80 height 75
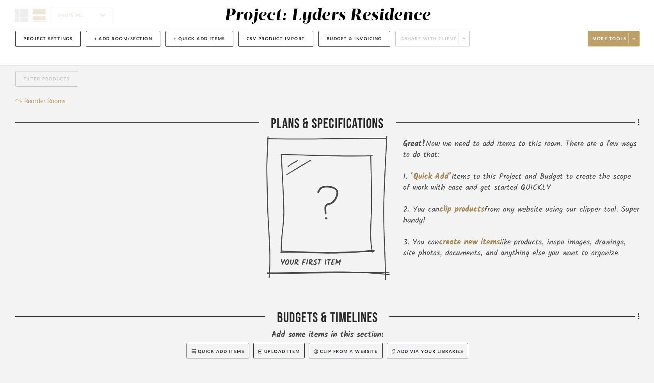
scroll to position [65, 0]
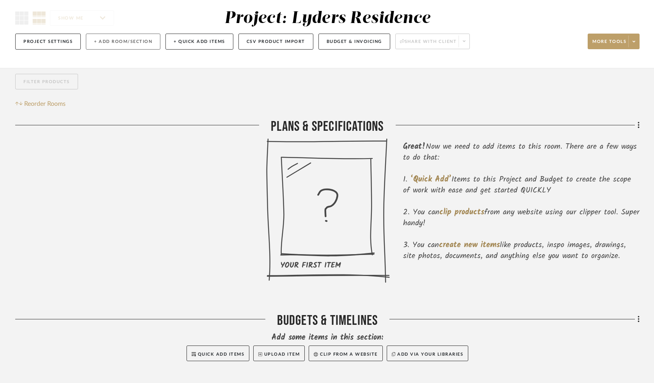
click at [105, 39] on button "+ Add Room/Section" at bounding box center [123, 42] width 75 height 16
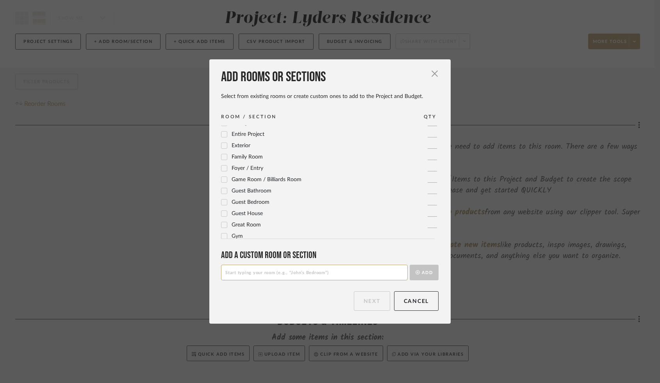
scroll to position [68, 0]
click at [221, 152] on icon at bounding box center [223, 151] width 5 height 5
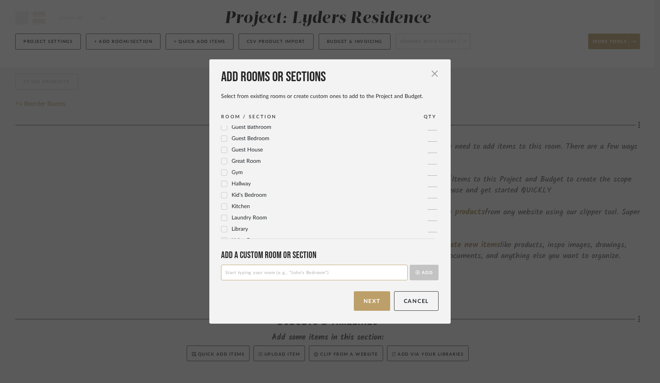
scroll to position [132, 0]
click at [221, 202] on icon at bounding box center [223, 201] width 5 height 5
click at [221, 206] on icon at bounding box center [223, 206] width 5 height 5
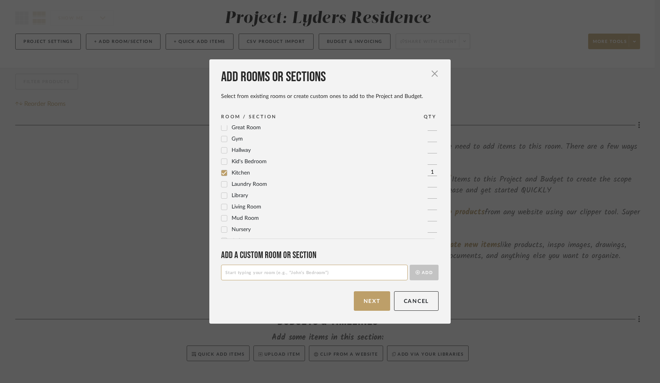
click at [222, 181] on icon at bounding box center [224, 181] width 5 height 4
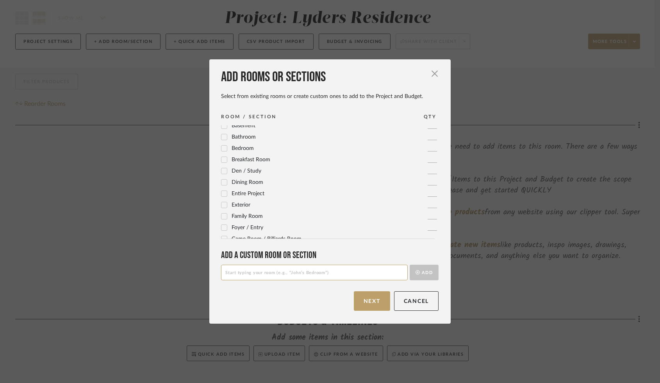
click at [221, 161] on icon at bounding box center [223, 159] width 5 height 5
click at [221, 135] on icon at bounding box center [223, 135] width 5 height 5
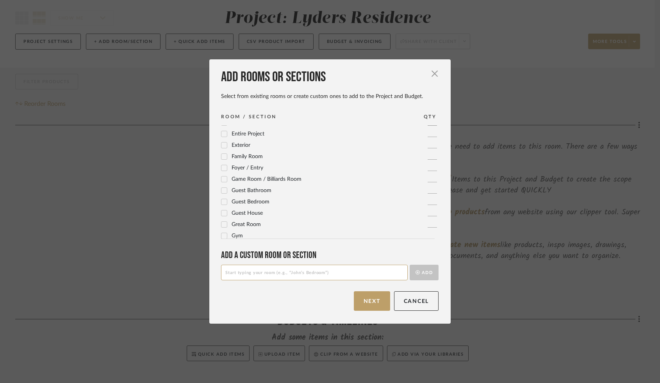
scroll to position [67, 0]
click at [222, 165] on icon at bounding box center [223, 164] width 5 height 5
click at [221, 212] on icon at bounding box center [223, 210] width 5 height 5
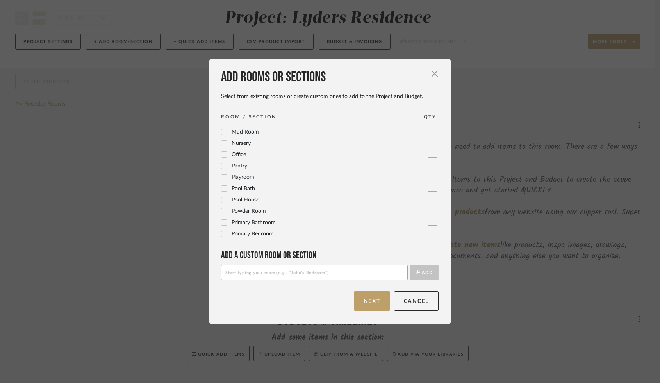
click at [239, 272] on input at bounding box center [314, 273] width 187 height 16
type input "Cabinet of Curiosities"
click at [415, 272] on icon "submit" at bounding box center [417, 272] width 4 height 4
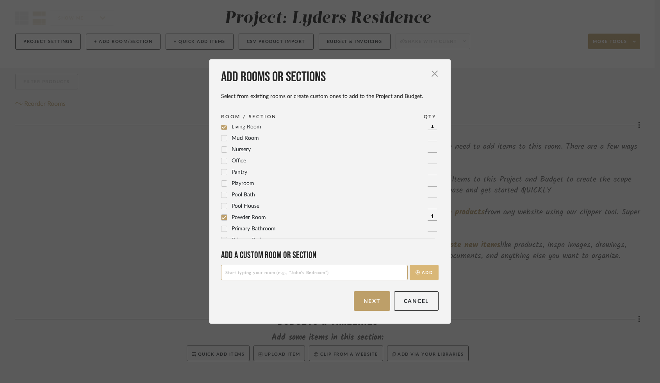
scroll to position [0, 0]
click at [231, 272] on input at bounding box center [314, 273] width 187 height 16
type input "E"
type input "Terrace Level Family Room"
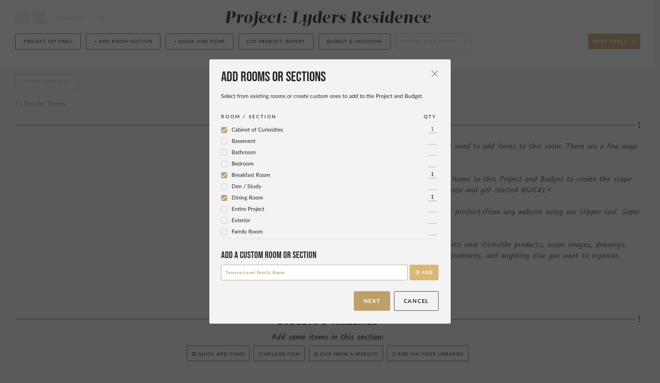
click at [415, 272] on icon "submit" at bounding box center [417, 272] width 4 height 4
click at [221, 274] on input at bounding box center [314, 273] width 187 height 16
type input "Terrace Level Bar"
click at [417, 272] on button "Add" at bounding box center [423, 273] width 29 height 16
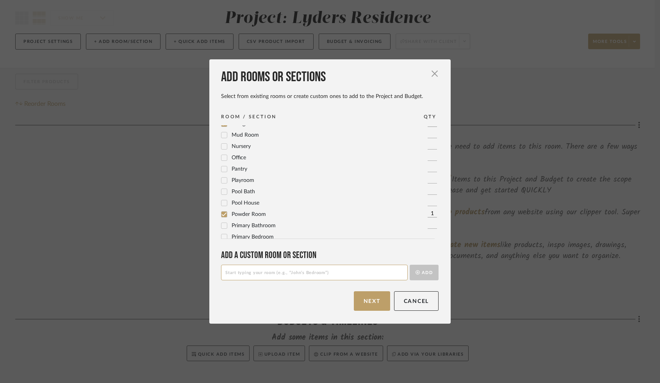
scroll to position [294, 0]
click at [229, 273] on input at bounding box center [314, 273] width 187 height 16
type input "Sunroom Playroom"
click at [416, 271] on button "Add" at bounding box center [423, 273] width 29 height 16
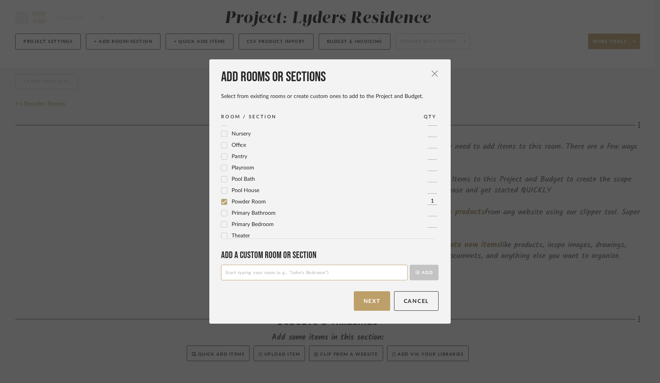
click at [227, 270] on input at bounding box center [314, 273] width 187 height 16
click at [222, 273] on input "Aqaurium Room" at bounding box center [314, 273] width 187 height 16
type input "Terrace Level Aqaurium Room"
click at [416, 272] on icon "submit" at bounding box center [417, 272] width 4 height 4
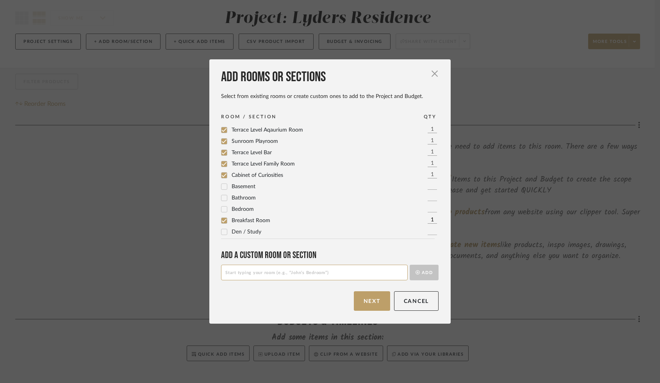
click at [237, 273] on input at bounding box center [314, 273] width 187 height 16
type input "Terrace Level Outdoor Dining Room"
click at [419, 270] on button "Add" at bounding box center [423, 273] width 29 height 16
click at [365, 303] on button "Next" at bounding box center [372, 301] width 36 height 20
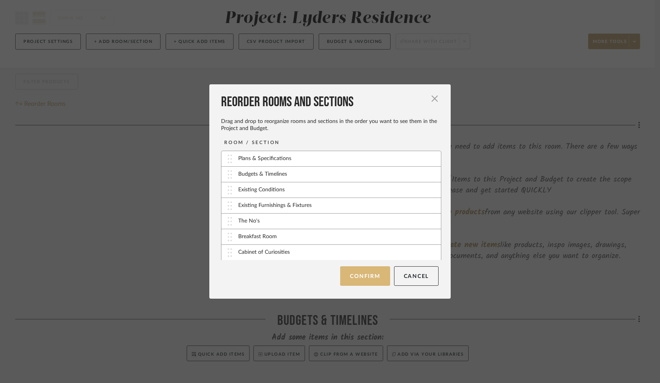
click at [360, 275] on button "Confirm" at bounding box center [365, 276] width 50 height 20
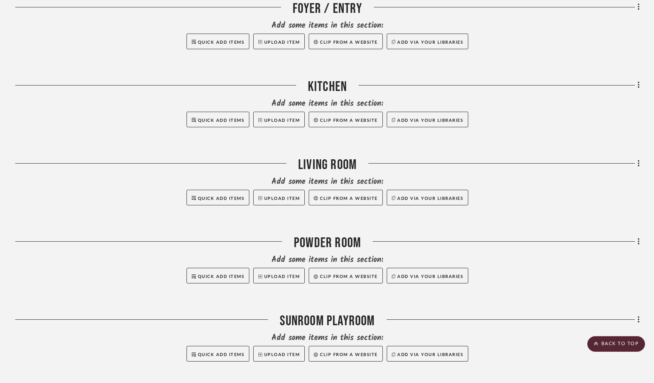
scroll to position [924, 0]
click at [638, 84] on icon at bounding box center [639, 85] width 2 height 7
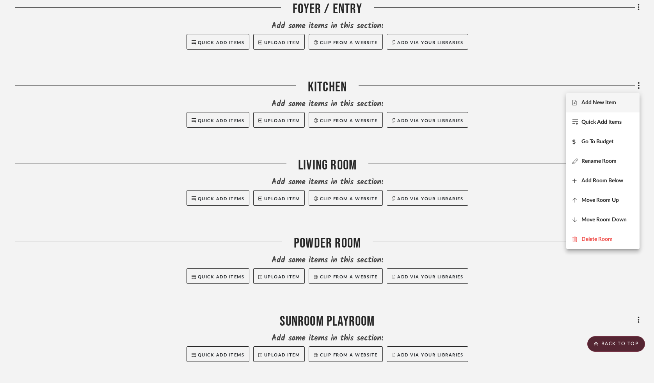
click at [601, 100] on span "Add New Item" at bounding box center [598, 102] width 35 height 7
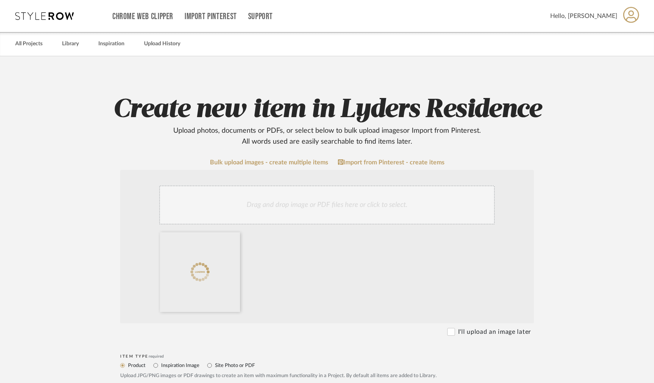
click at [171, 363] on label "Inspiration Image" at bounding box center [179, 365] width 39 height 9
click at [160, 363] on input "Inspiration Image" at bounding box center [155, 365] width 9 height 9
radio input "true"
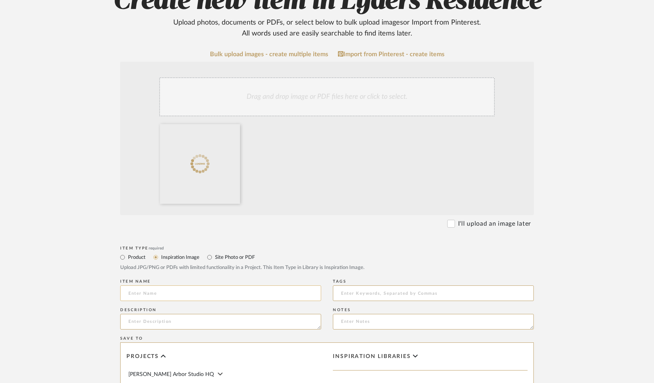
scroll to position [108, 0]
click at [142, 295] on input at bounding box center [220, 293] width 201 height 16
type input "z"
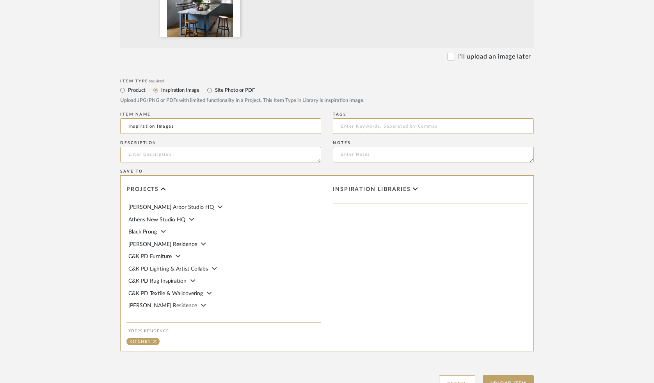
scroll to position [292, 0]
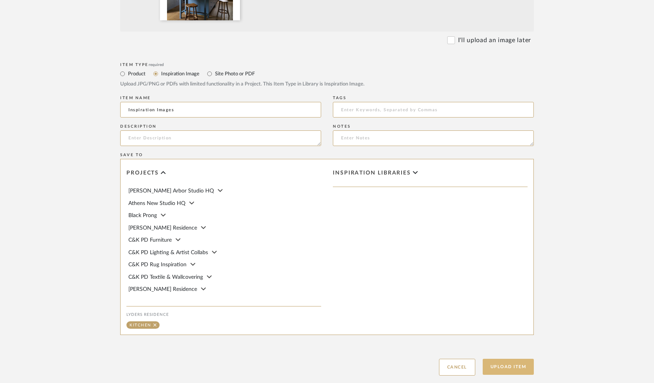
type input "Inspiration Images"
click at [496, 366] on button "Upload Item" at bounding box center [509, 367] width 52 height 16
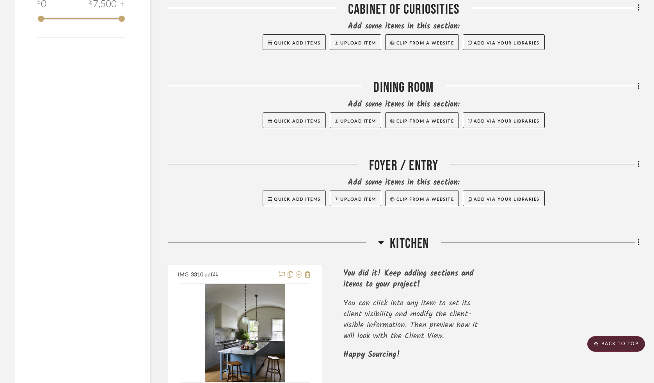
scroll to position [526, 0]
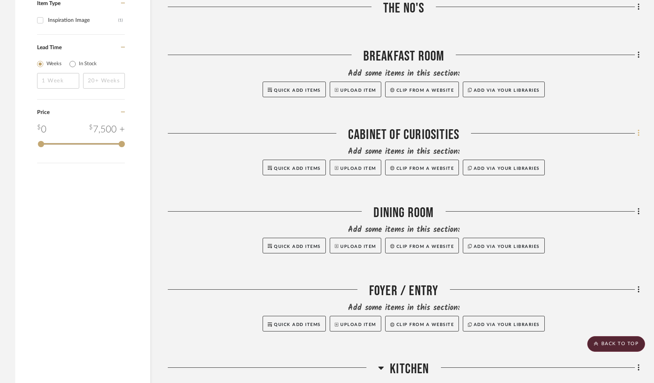
click at [637, 133] on fa-icon at bounding box center [637, 134] width 5 height 13
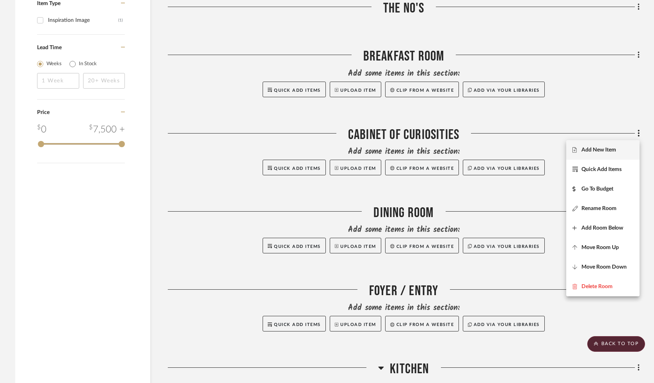
click at [582, 153] on span "Add New Item" at bounding box center [598, 150] width 35 height 7
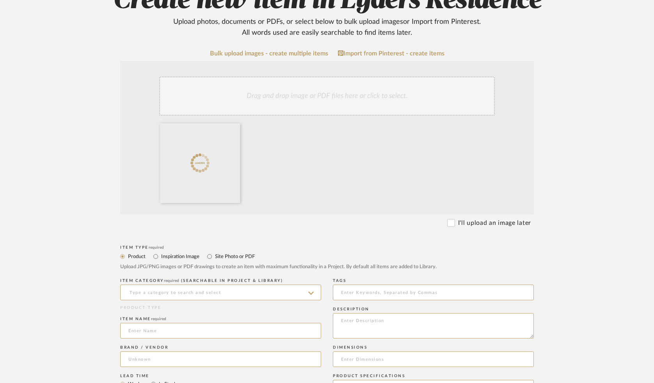
scroll to position [115, 0]
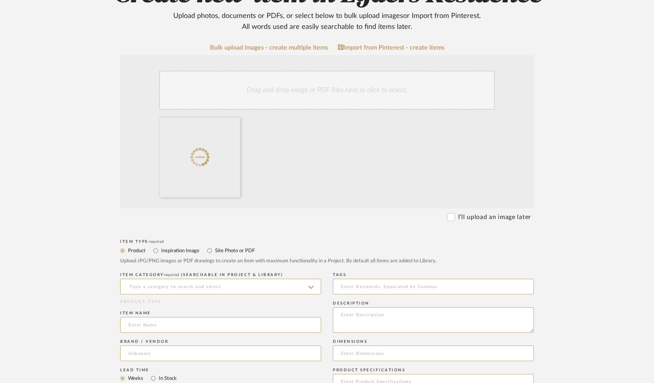
click at [174, 250] on label "Inspiration Image" at bounding box center [179, 250] width 39 height 9
click at [160, 250] on input "Inspiration Image" at bounding box center [155, 250] width 9 height 9
radio input "true"
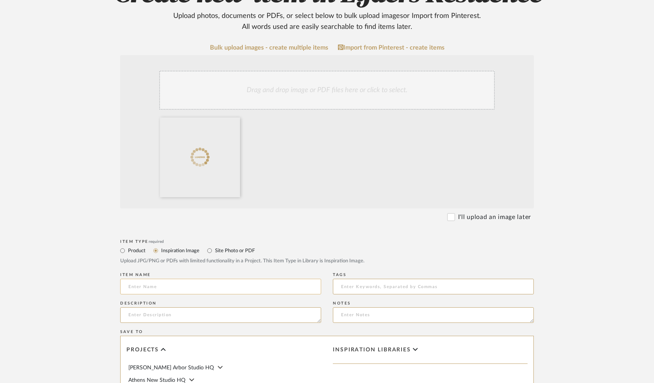
click at [144, 286] on input at bounding box center [220, 287] width 201 height 16
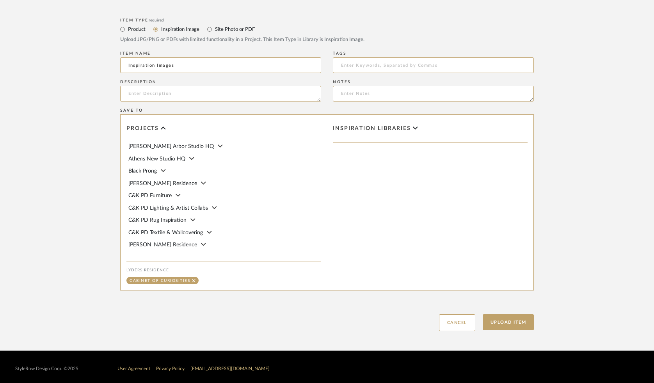
scroll to position [340, 0]
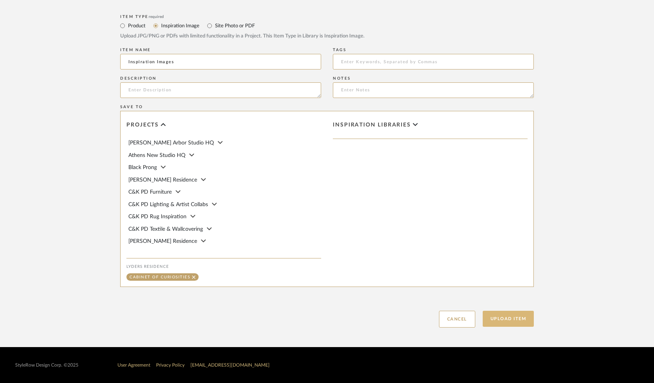
type input "Inspiration Images"
click at [503, 322] on button "Upload Item" at bounding box center [509, 319] width 52 height 16
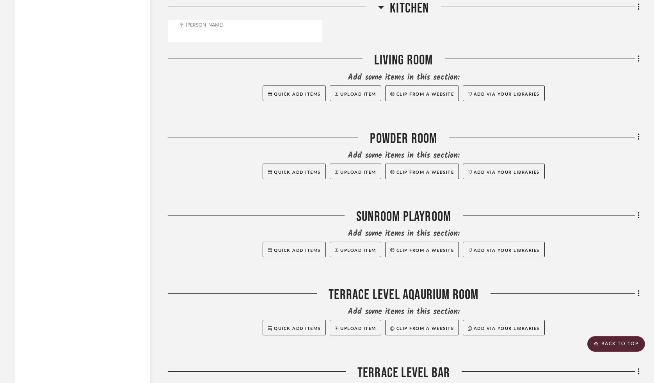
scroll to position [1528, 0]
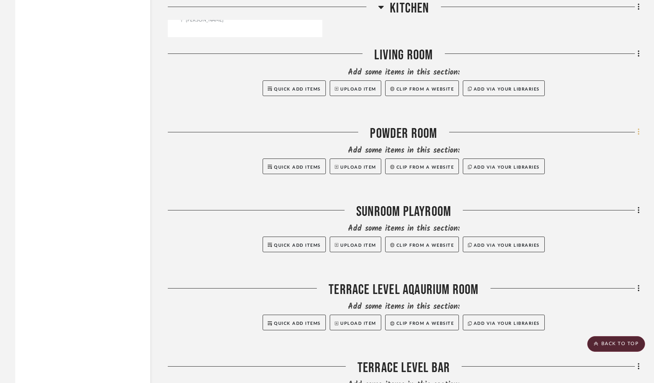
click at [637, 135] on fa-icon at bounding box center [637, 132] width 5 height 13
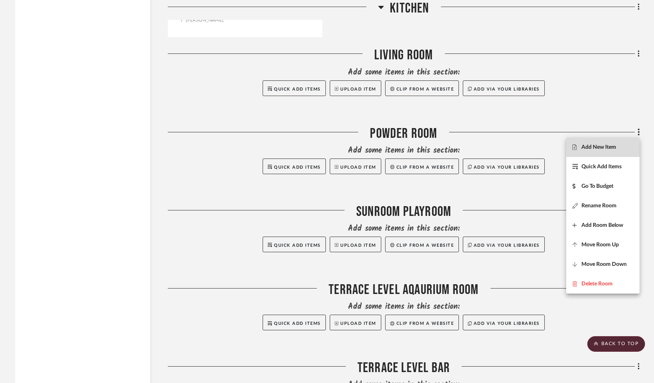
click at [581, 146] on fa-icon at bounding box center [576, 146] width 9 height 5
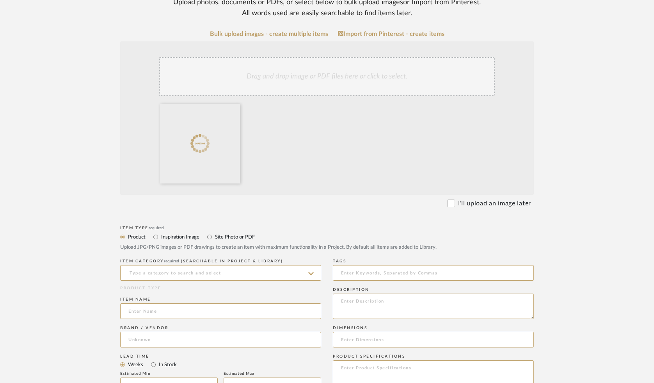
scroll to position [130, 0]
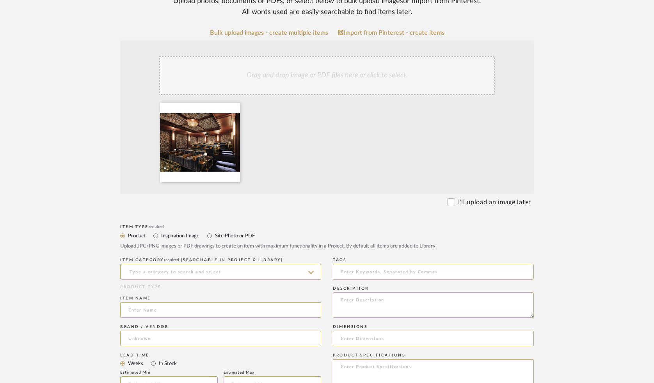
click at [173, 235] on label "Inspiration Image" at bounding box center [179, 235] width 39 height 9
click at [160, 235] on input "Inspiration Image" at bounding box center [155, 235] width 9 height 9
radio input "true"
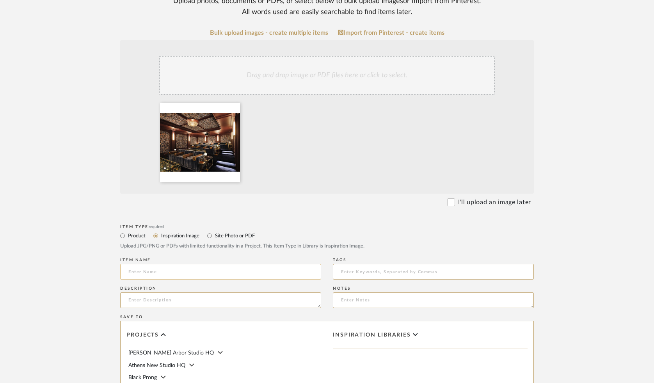
click at [135, 270] on input at bounding box center [220, 272] width 201 height 16
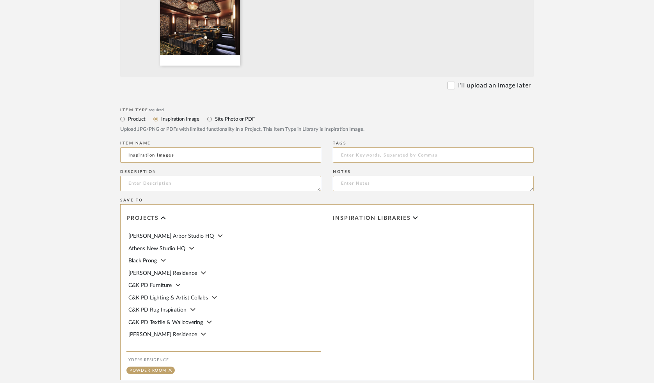
scroll to position [340, 0]
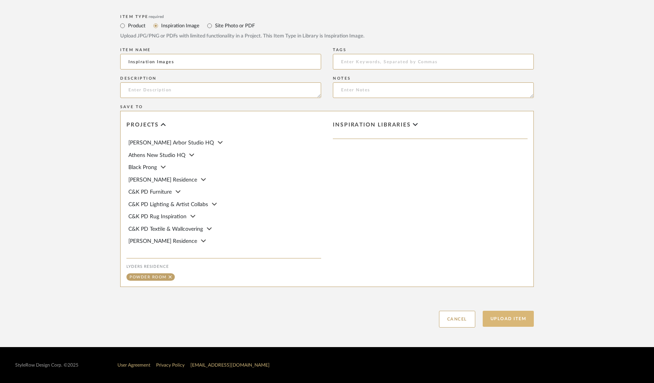
type input "Inspiration Images"
click at [496, 320] on button "Upload Item" at bounding box center [509, 319] width 52 height 16
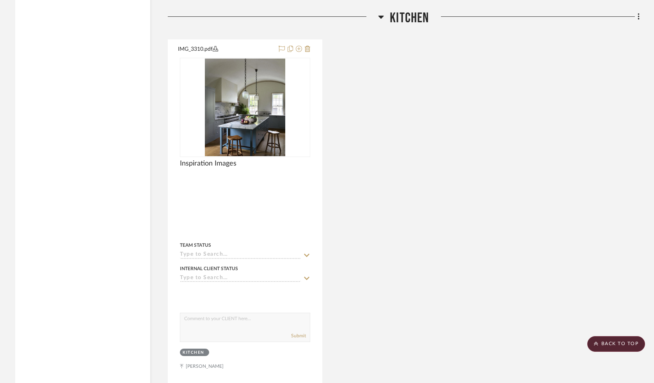
scroll to position [1179, 0]
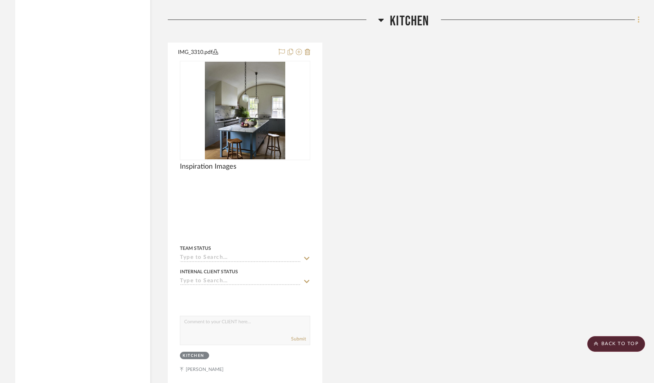
click at [638, 20] on icon at bounding box center [639, 19] width 2 height 7
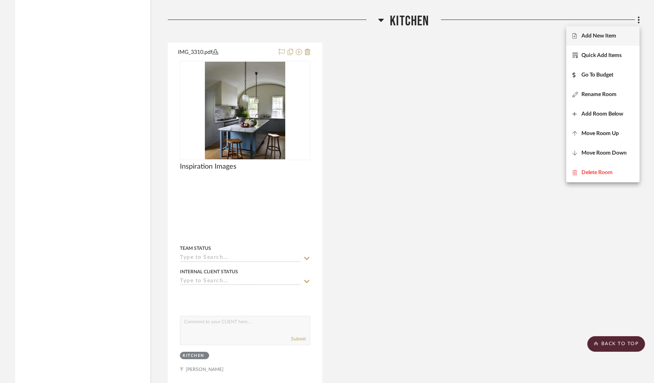
click at [597, 37] on span "Add New Item" at bounding box center [598, 35] width 35 height 7
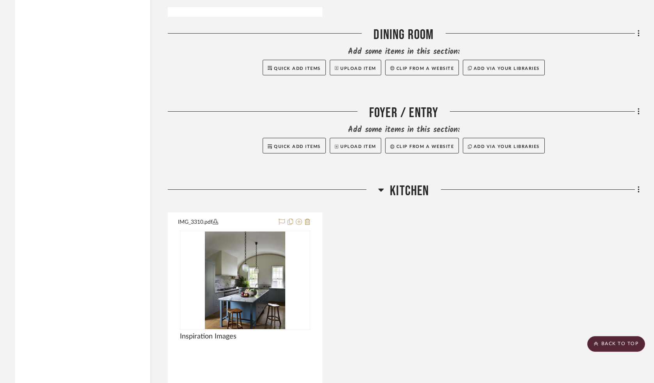
scroll to position [1034, 0]
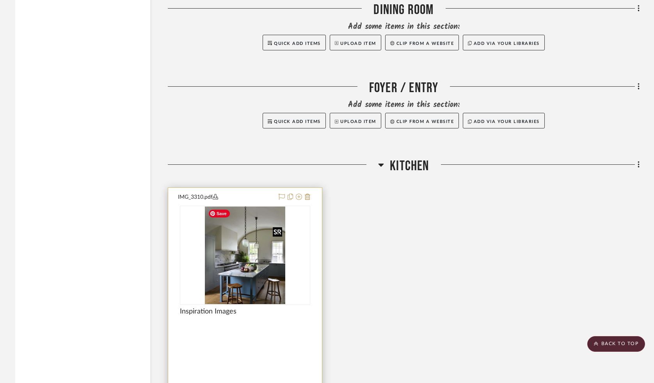
click at [240, 251] on img "0" at bounding box center [245, 255] width 80 height 98
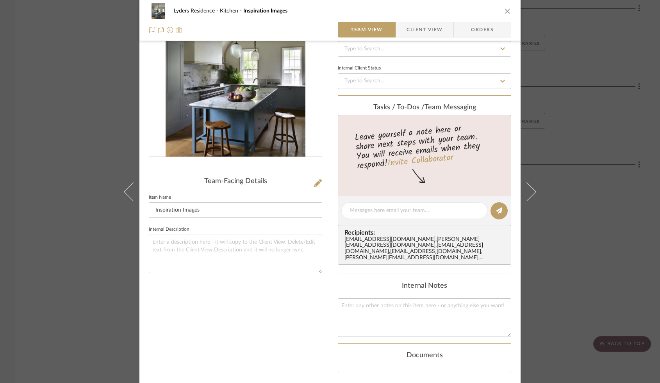
scroll to position [70, 0]
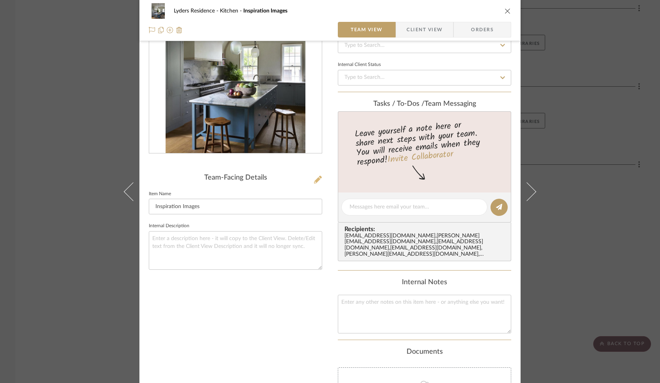
click at [314, 180] on icon at bounding box center [318, 180] width 8 height 8
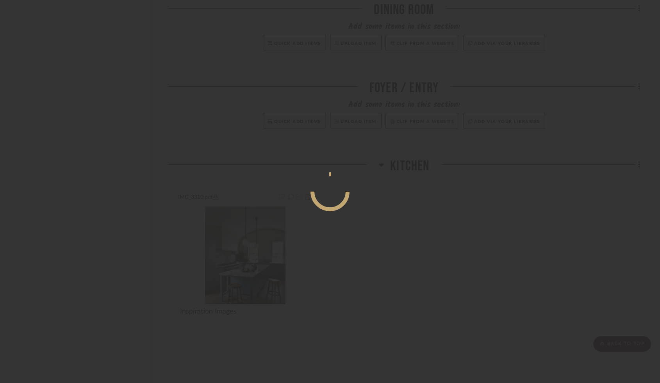
scroll to position [0, 0]
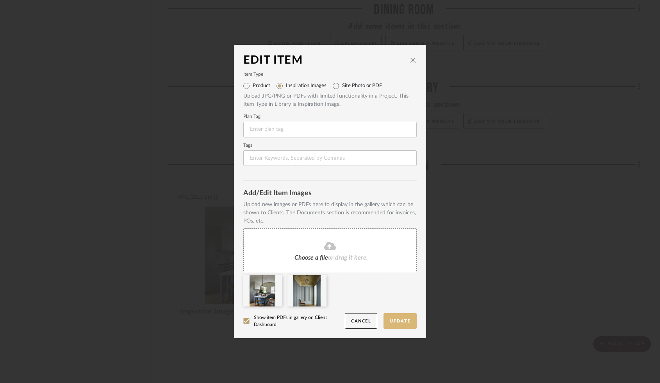
click at [397, 319] on button "Update" at bounding box center [399, 321] width 33 height 16
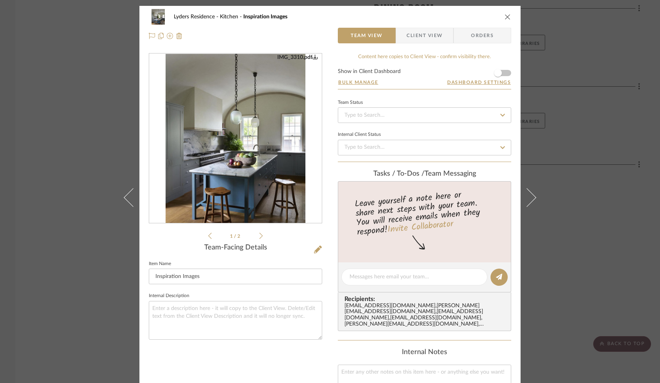
click at [505, 17] on icon "close" at bounding box center [507, 17] width 6 height 6
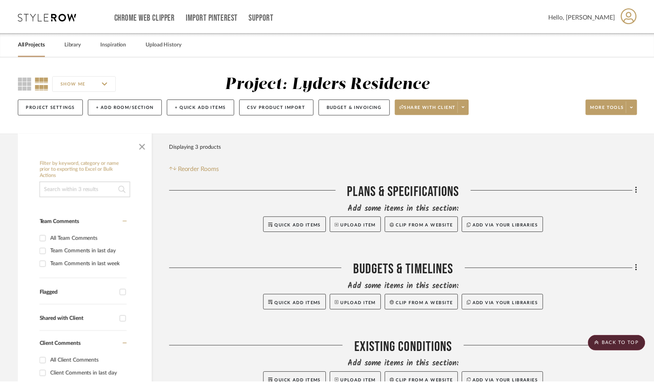
scroll to position [1034, 0]
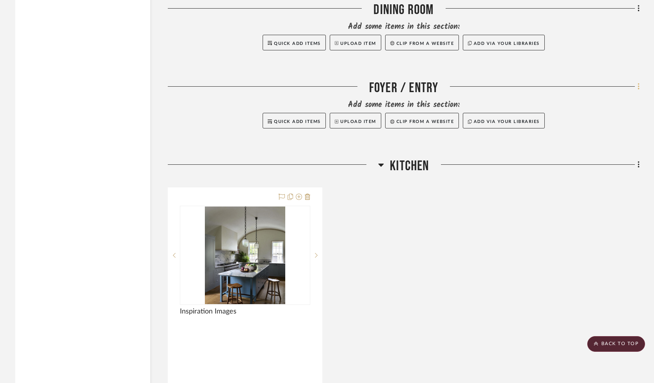
click at [639, 87] on icon at bounding box center [639, 86] width 2 height 9
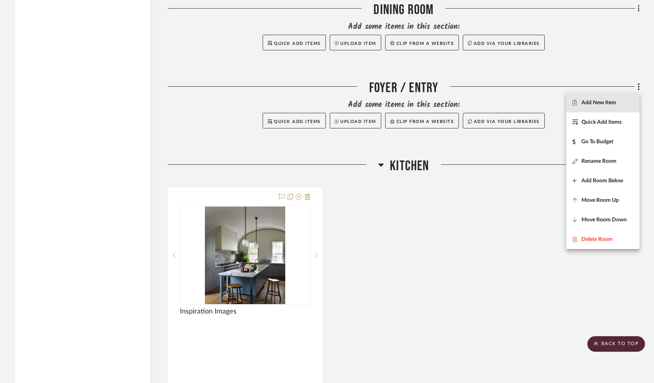
click at [589, 103] on span "Add New Item" at bounding box center [598, 103] width 35 height 7
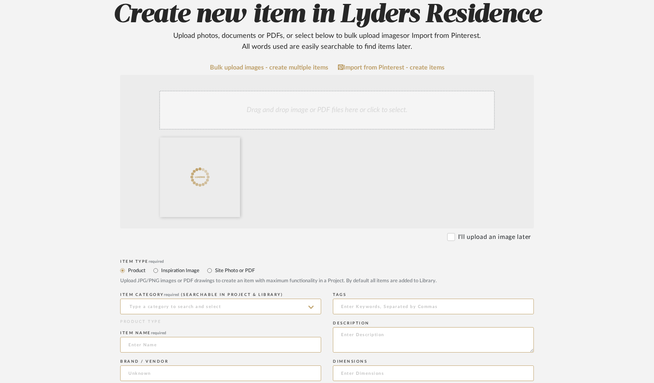
scroll to position [95, 0]
click at [188, 269] on label "Inspiration Image" at bounding box center [179, 270] width 39 height 9
click at [160, 269] on input "Inspiration Image" at bounding box center [155, 269] width 9 height 9
radio input "true"
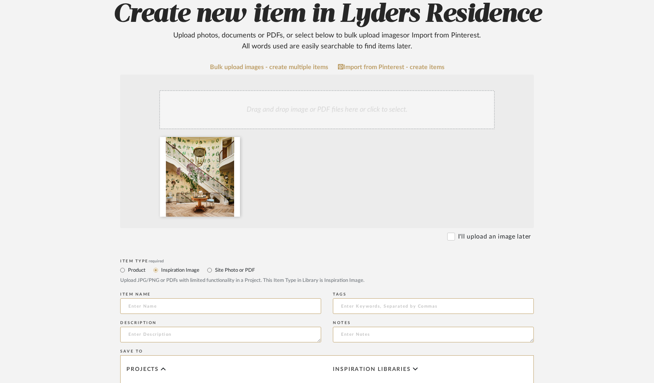
scroll to position [95, 0]
click at [139, 304] on input at bounding box center [220, 307] width 201 height 16
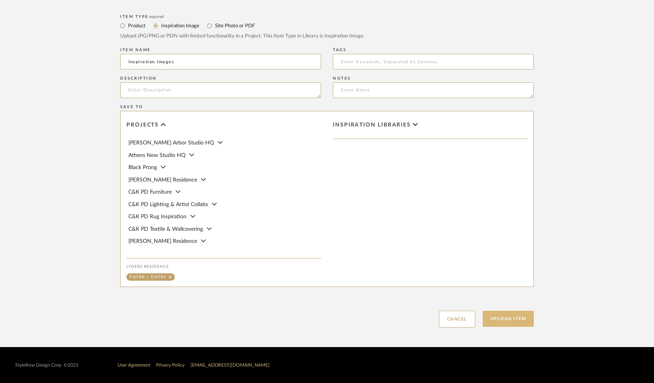
type input "Inspiration Images"
click at [495, 321] on button "Upload Item" at bounding box center [509, 319] width 52 height 16
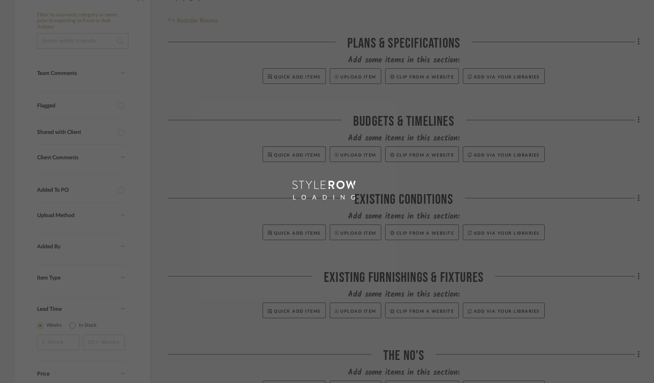
scroll to position [43, 0]
